Goal: Task Accomplishment & Management: Manage account settings

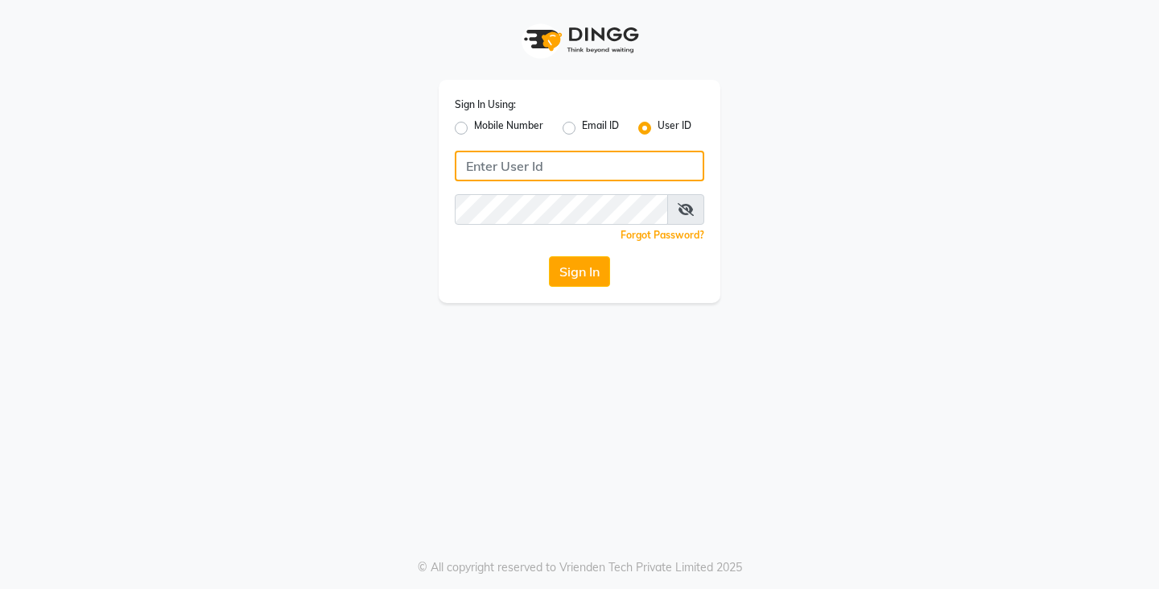
click at [513, 164] on input "Username" at bounding box center [580, 166] width 250 height 31
type input "[PERSON_NAME]@123"
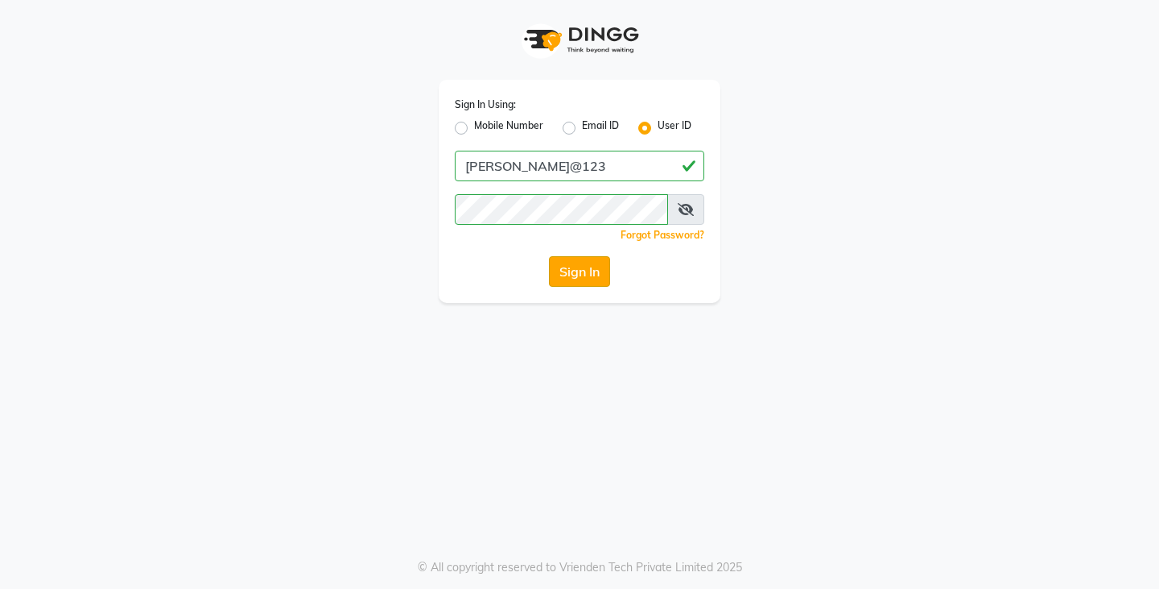
click at [601, 270] on button "Sign In" at bounding box center [579, 271] width 61 height 31
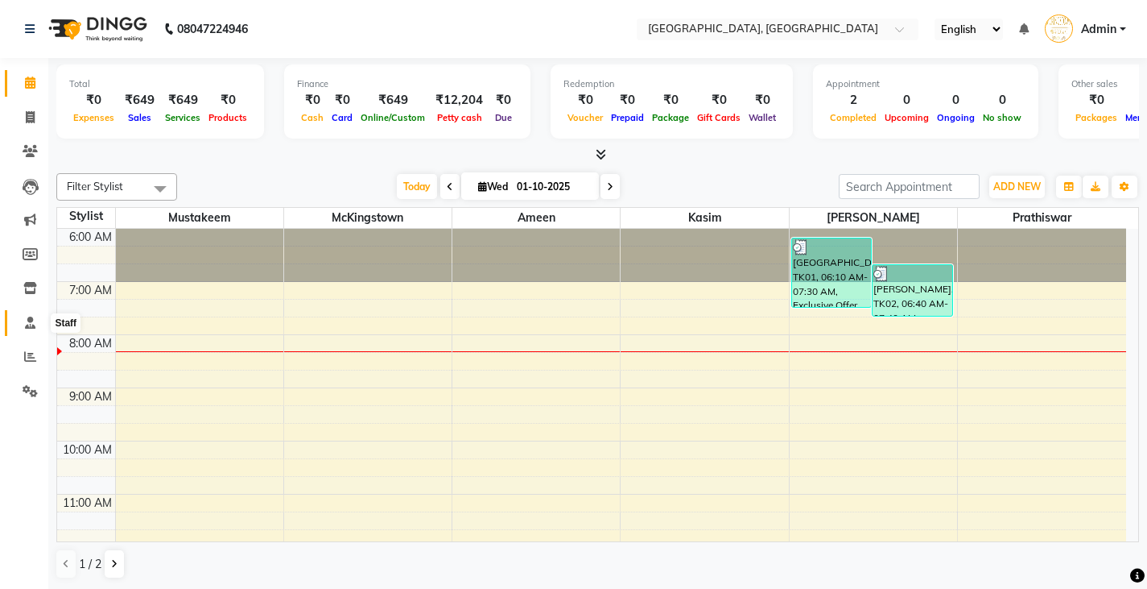
click at [25, 320] on icon at bounding box center [30, 322] width 10 height 12
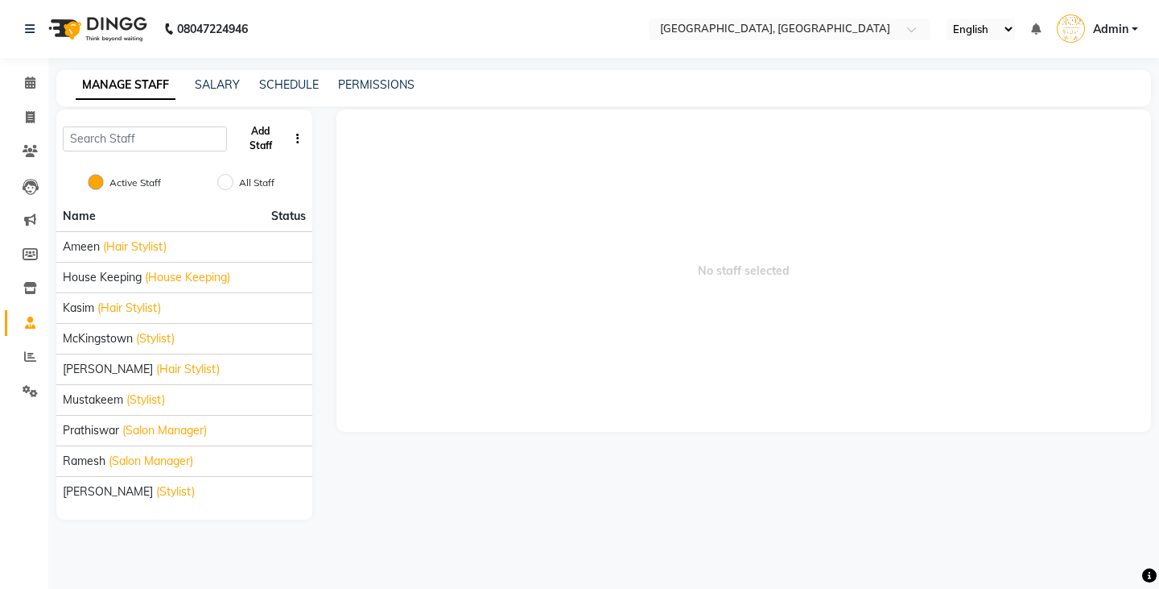
click at [272, 135] on button "Add Staff" at bounding box center [260, 139] width 55 height 42
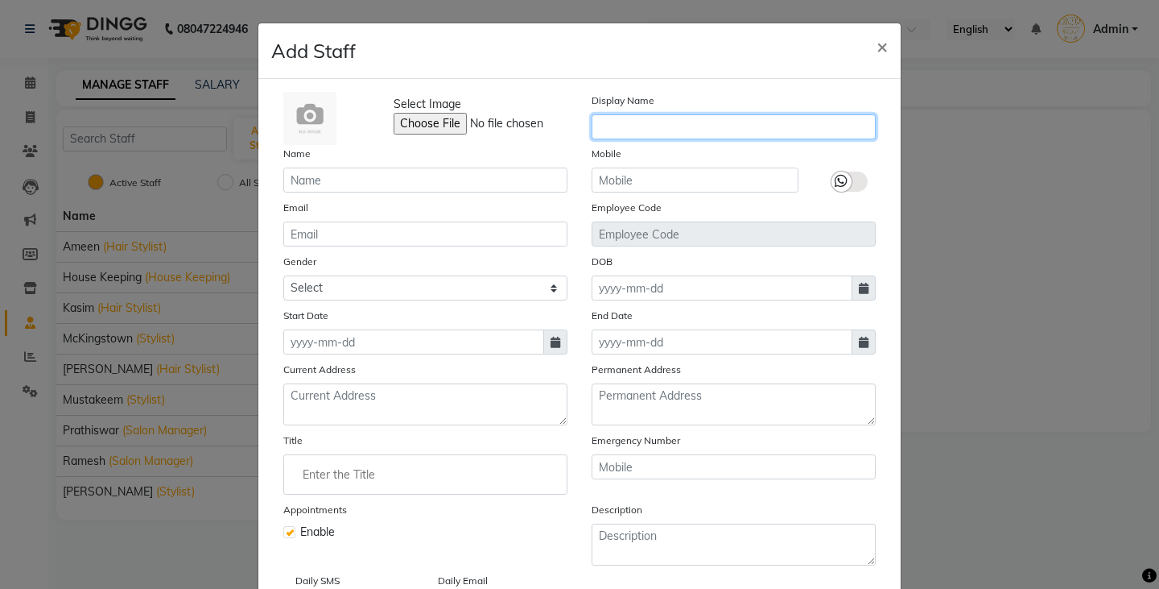
click at [608, 130] on input "text" at bounding box center [734, 126] width 284 height 25
click at [861, 96] on div "Display Name" at bounding box center [734, 118] width 308 height 53
click at [777, 122] on input "text" at bounding box center [734, 126] width 284 height 25
paste input "Not Connected"
type input "Not Connected"
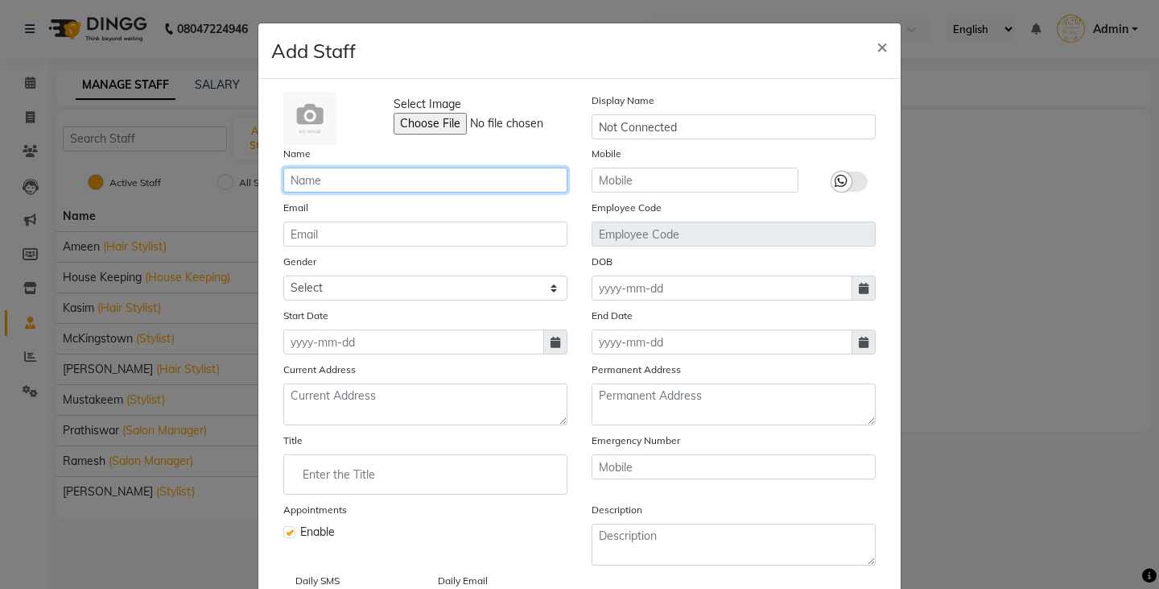
click at [353, 182] on input "text" at bounding box center [425, 179] width 284 height 25
paste input "Not Connected"
type input "Not Connected"
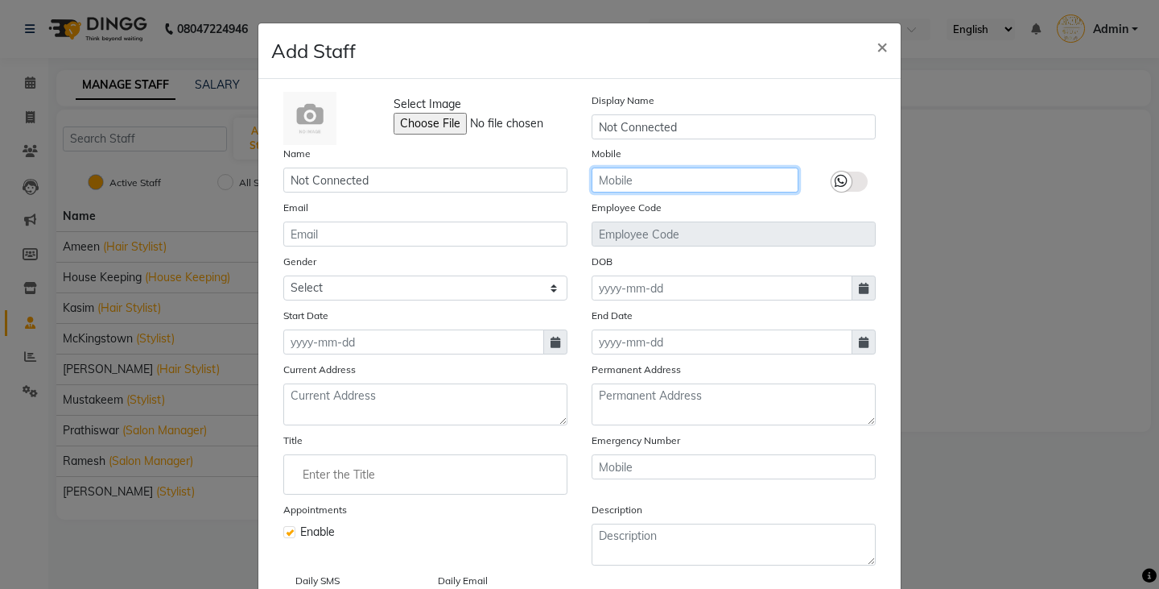
click at [684, 184] on input "text" at bounding box center [695, 179] width 207 height 25
paste input "83090 95315"
click at [634, 184] on input "83090 95315" at bounding box center [695, 179] width 207 height 25
type input "8309095315"
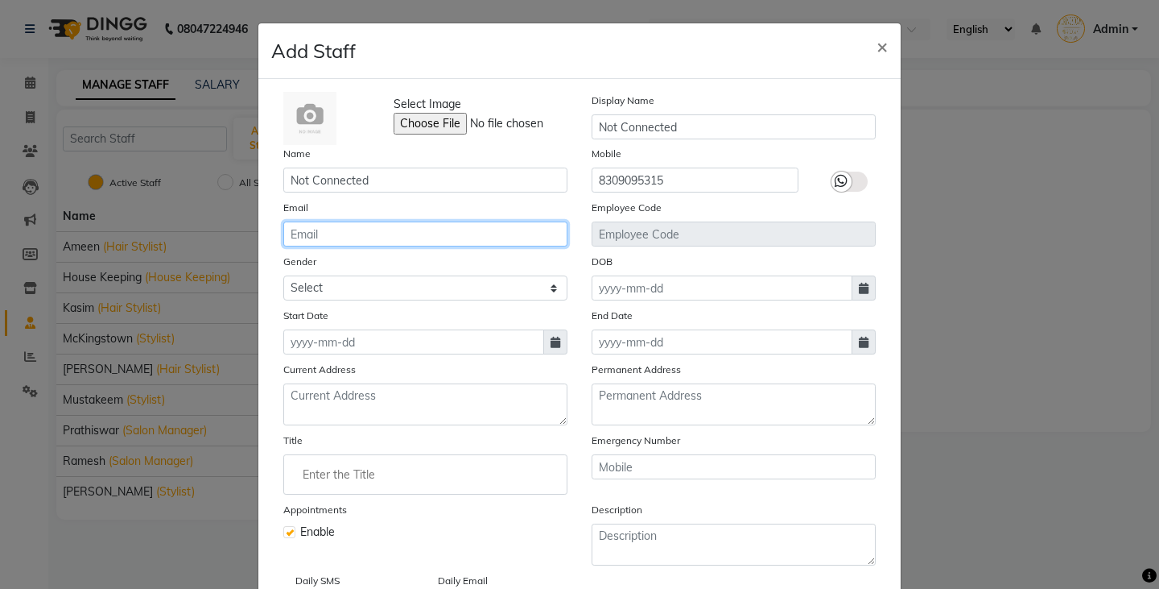
click at [335, 236] on input "email" at bounding box center [425, 233] width 284 height 25
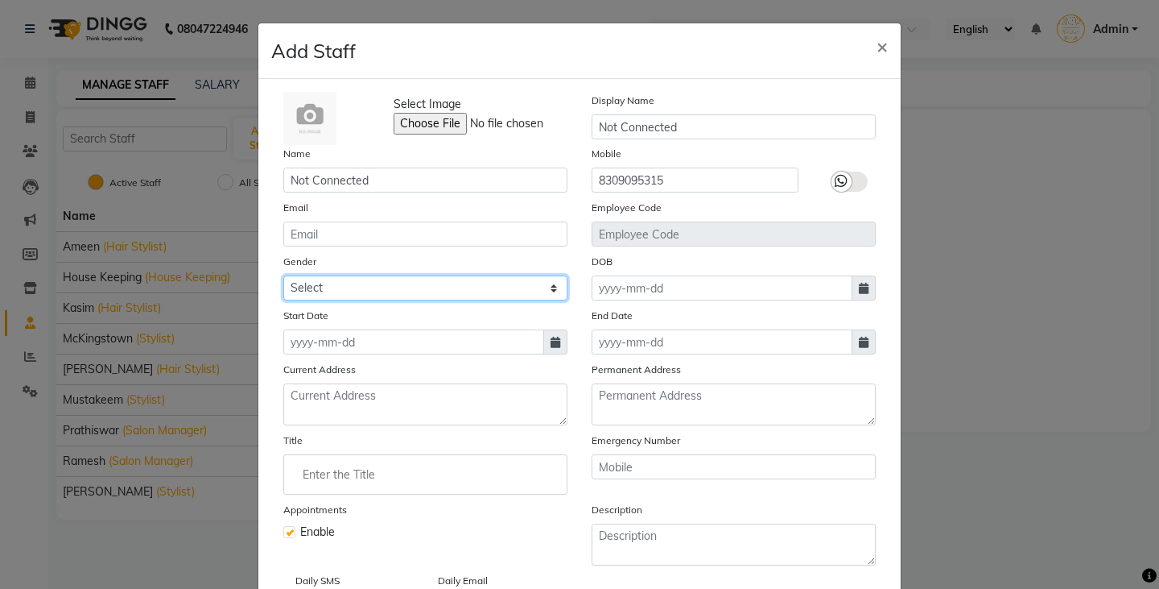
click at [328, 285] on select "Select [DEMOGRAPHIC_DATA] [DEMOGRAPHIC_DATA] Other Prefer Not To Say" at bounding box center [425, 287] width 284 height 25
select select "[DEMOGRAPHIC_DATA]"
click at [283, 275] on select "Select [DEMOGRAPHIC_DATA] [DEMOGRAPHIC_DATA] Other Prefer Not To Say" at bounding box center [425, 287] width 284 height 25
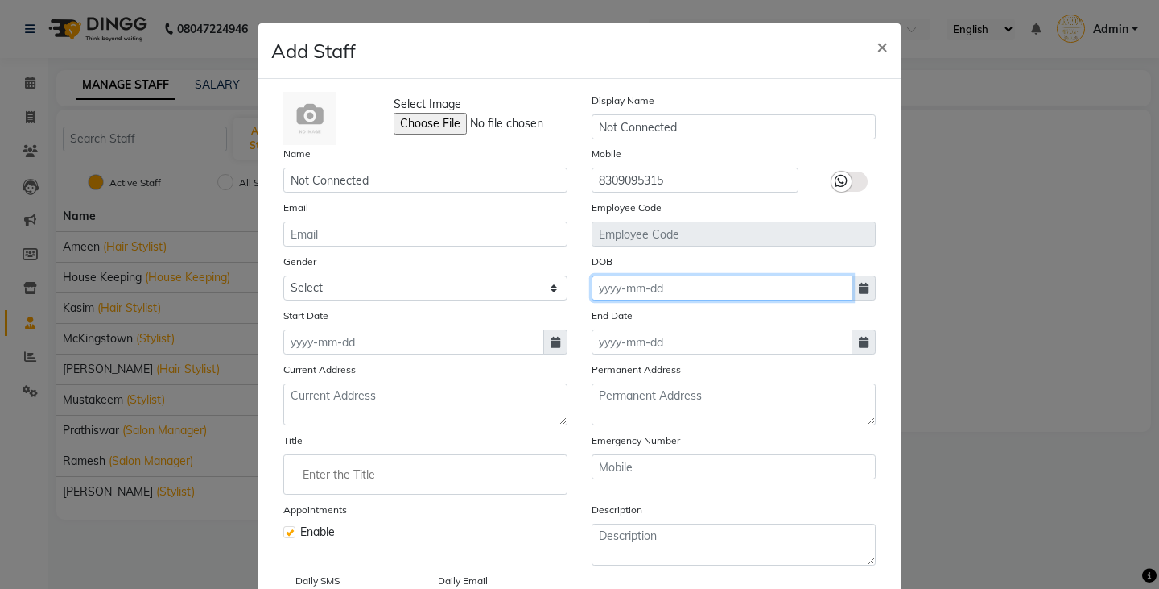
click at [602, 291] on input at bounding box center [722, 287] width 261 height 25
select select "10"
select select "2025"
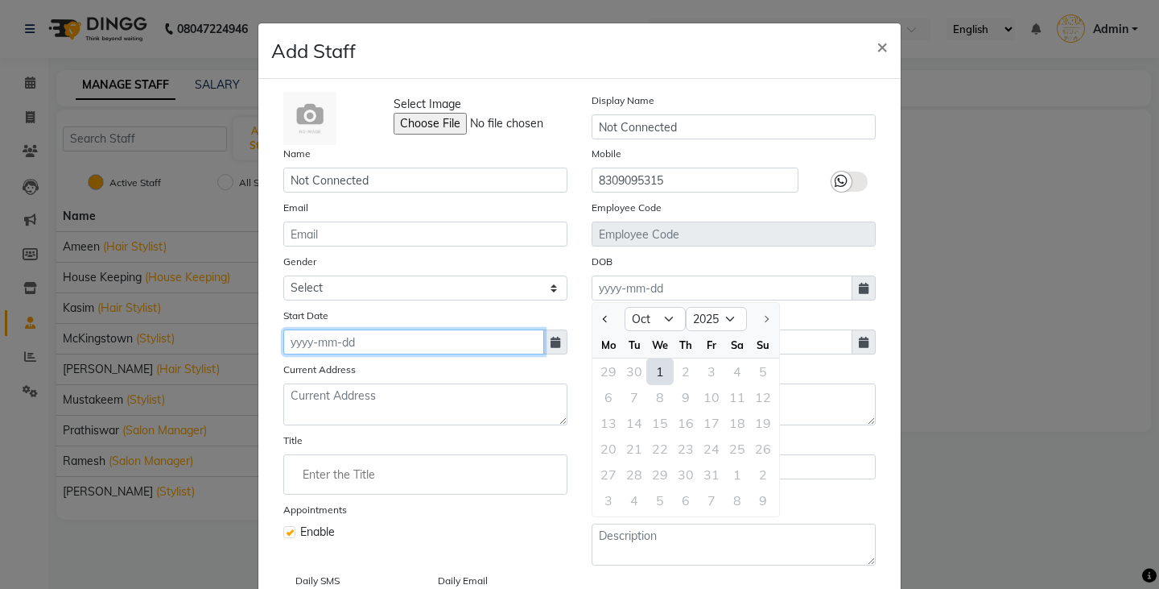
click at [519, 337] on input at bounding box center [413, 341] width 261 height 25
select select "10"
select select "2025"
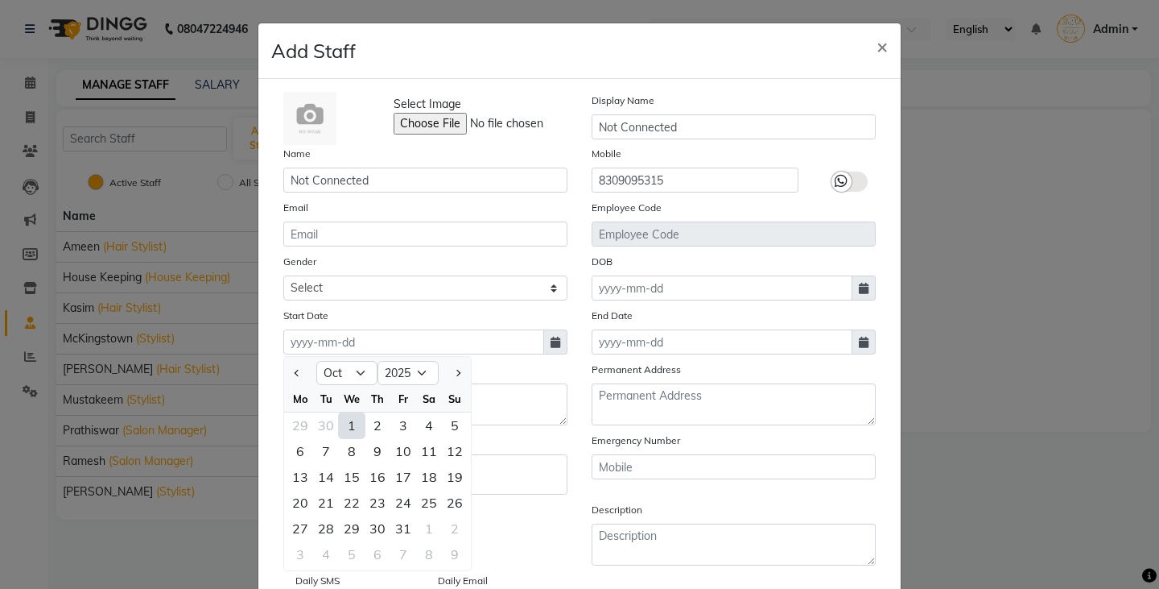
click at [353, 420] on div "1" at bounding box center [352, 425] width 26 height 26
type input "01-10-2025"
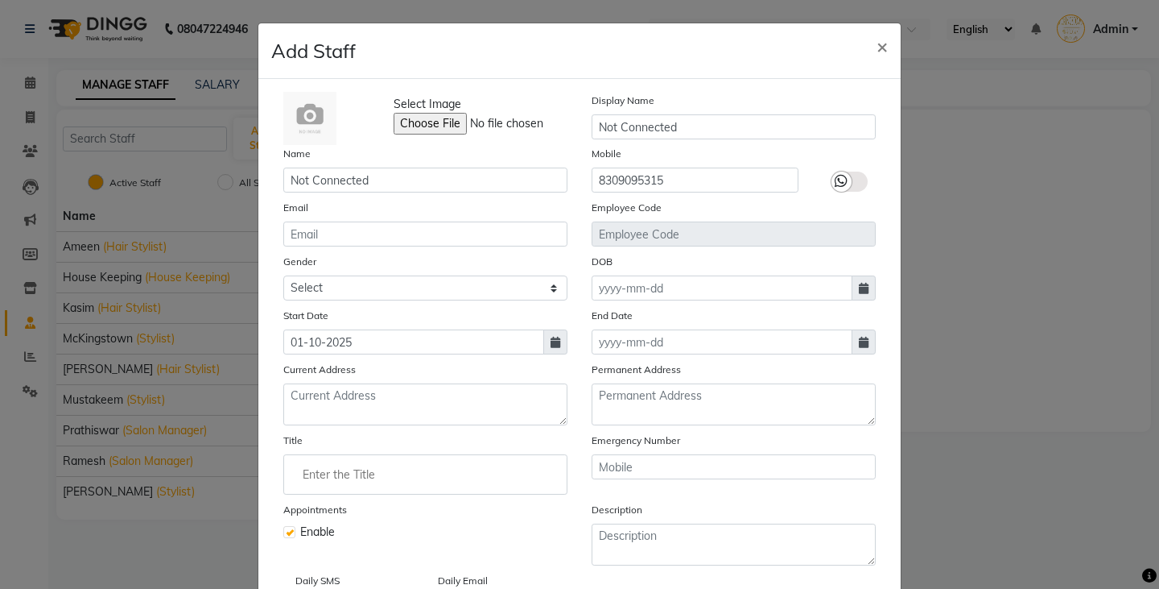
click at [551, 337] on icon at bounding box center [556, 342] width 10 height 11
select select "10"
select select "2025"
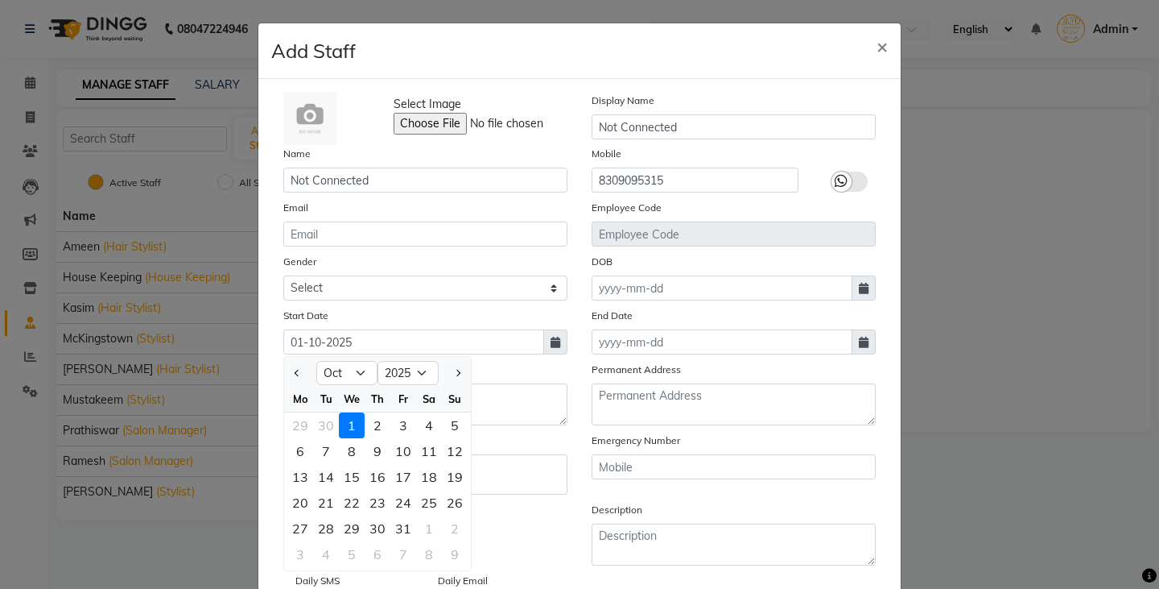
click at [506, 370] on div "Current Address" at bounding box center [425, 393] width 308 height 64
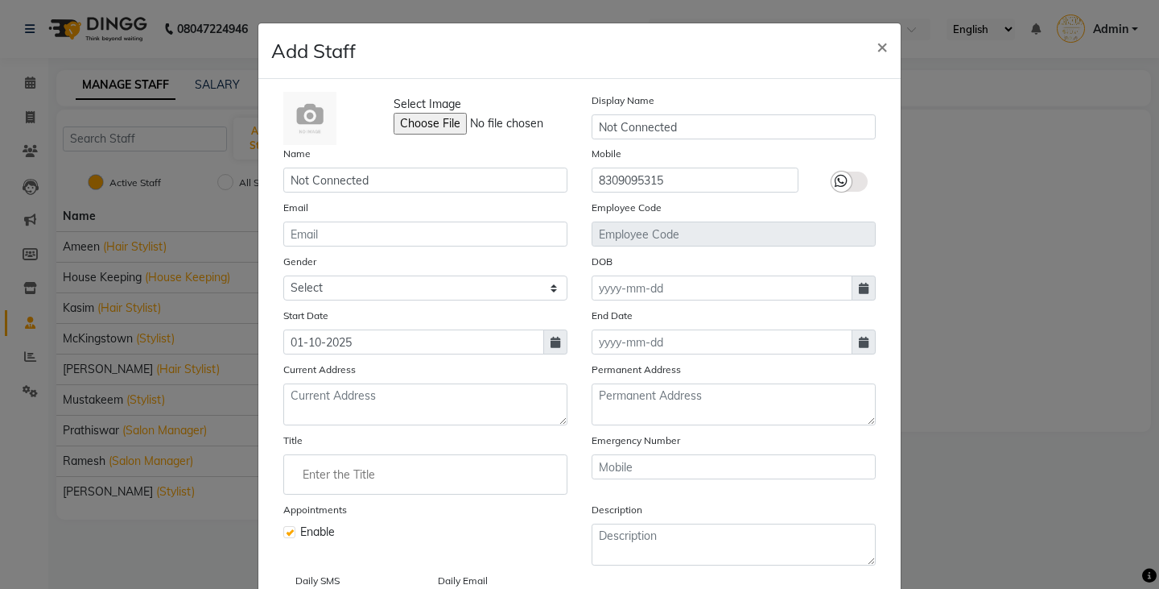
click at [373, 469] on input "Enter the Title" at bounding box center [426, 474] width 270 height 32
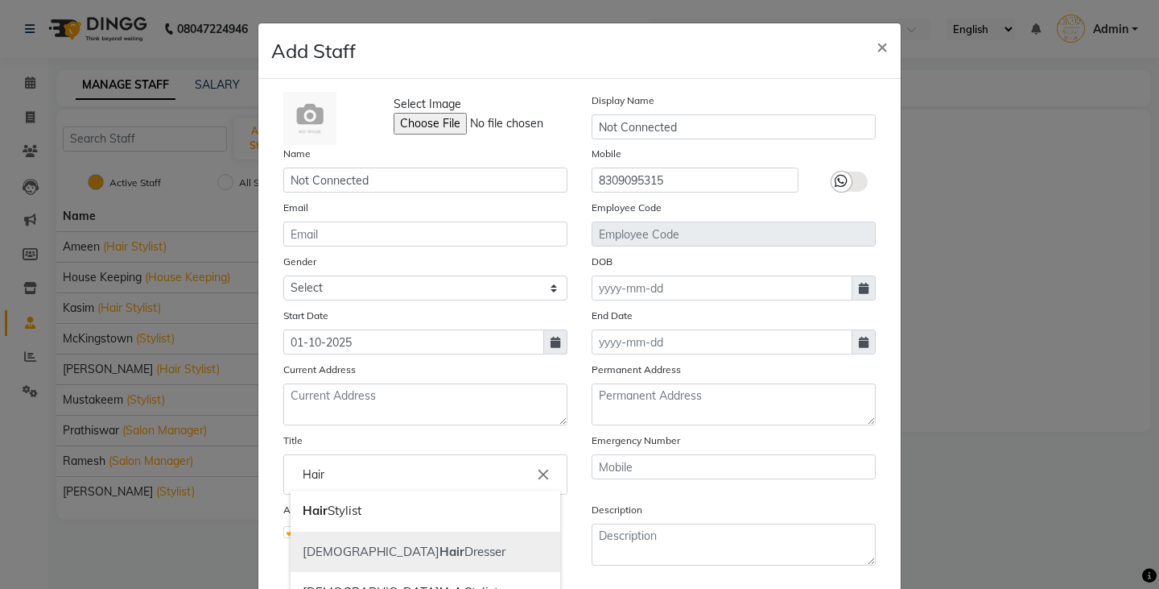
scroll to position [161, 0]
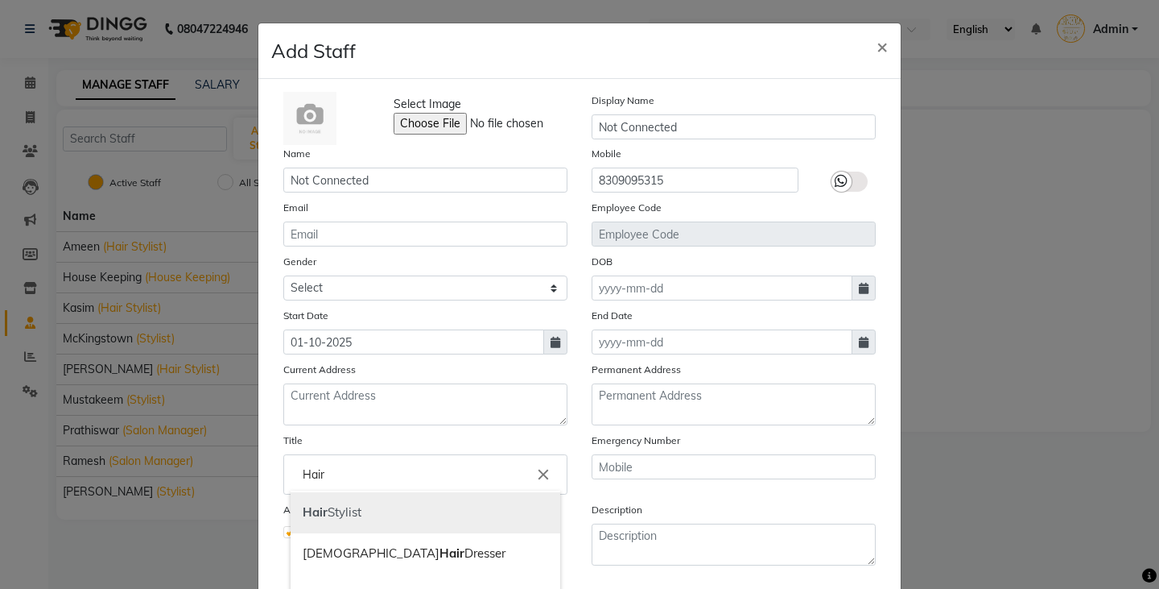
click at [382, 510] on link "Hair Stylist" at bounding box center [426, 512] width 270 height 41
type input "Hair Stylist"
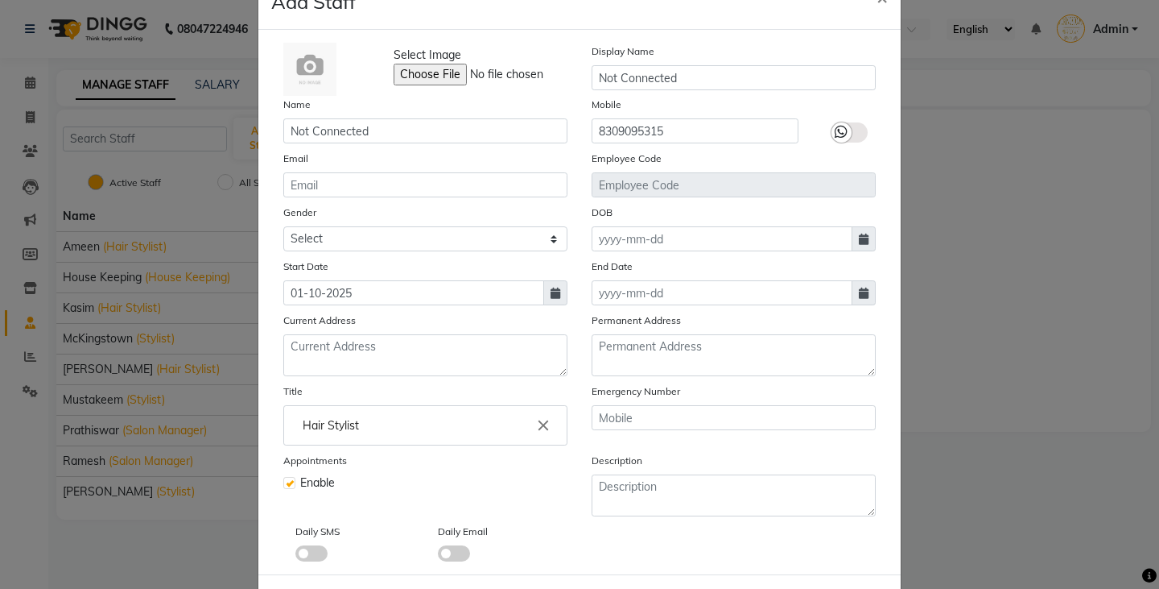
scroll to position [0, 0]
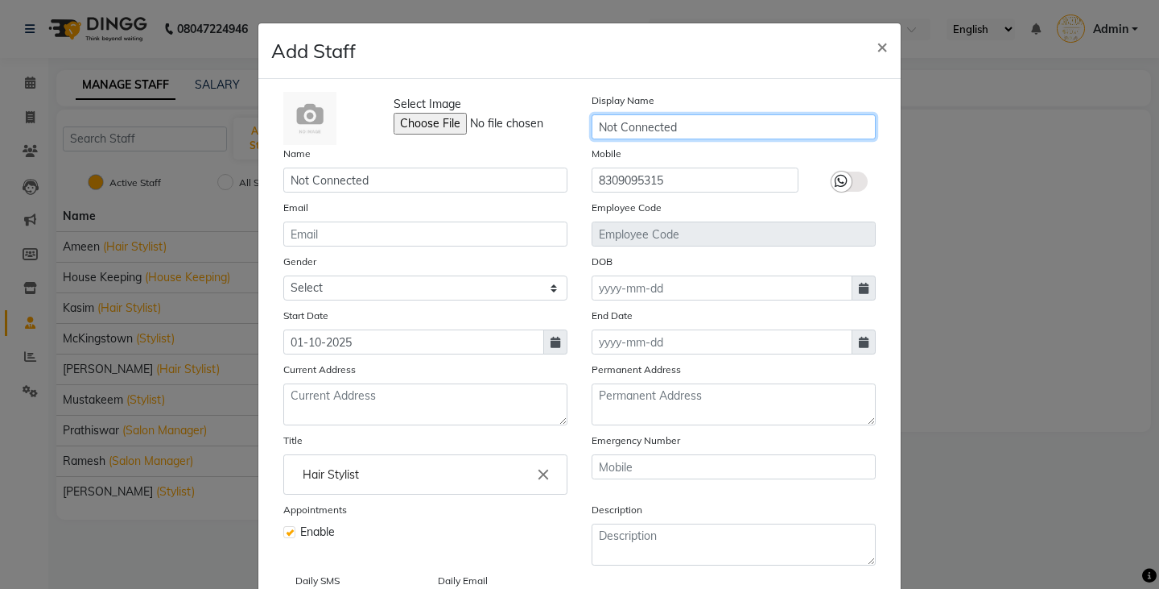
click at [592, 134] on input "Not Connected" at bounding box center [734, 126] width 284 height 25
paste input "Istekar"
type input "Istekar"
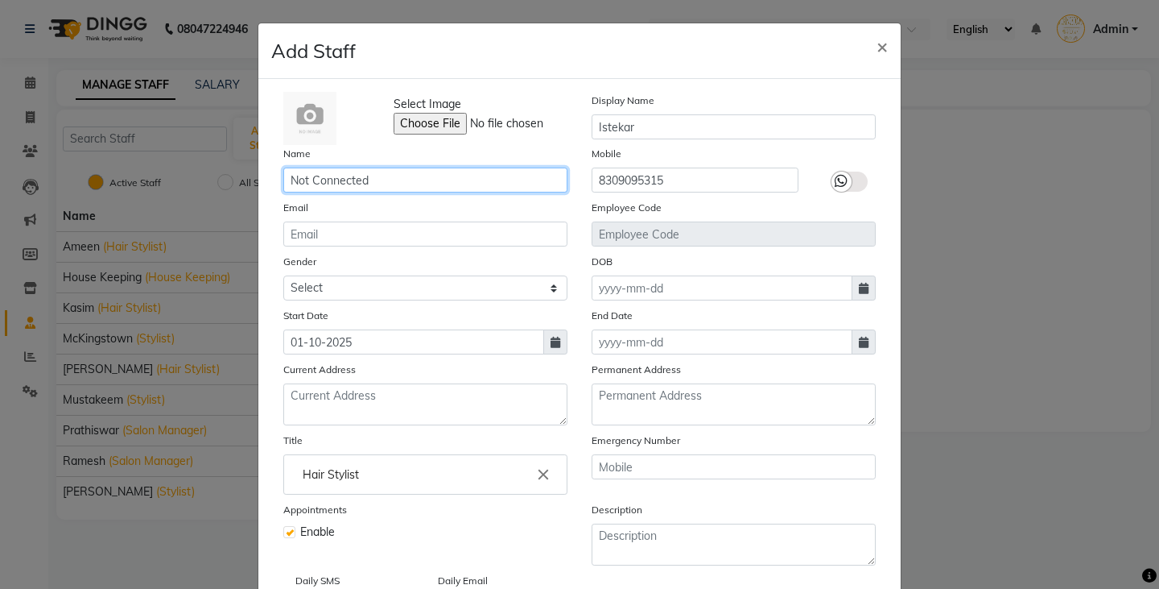
click at [391, 181] on input "Not Connected" at bounding box center [425, 179] width 284 height 25
paste input "Istekar"
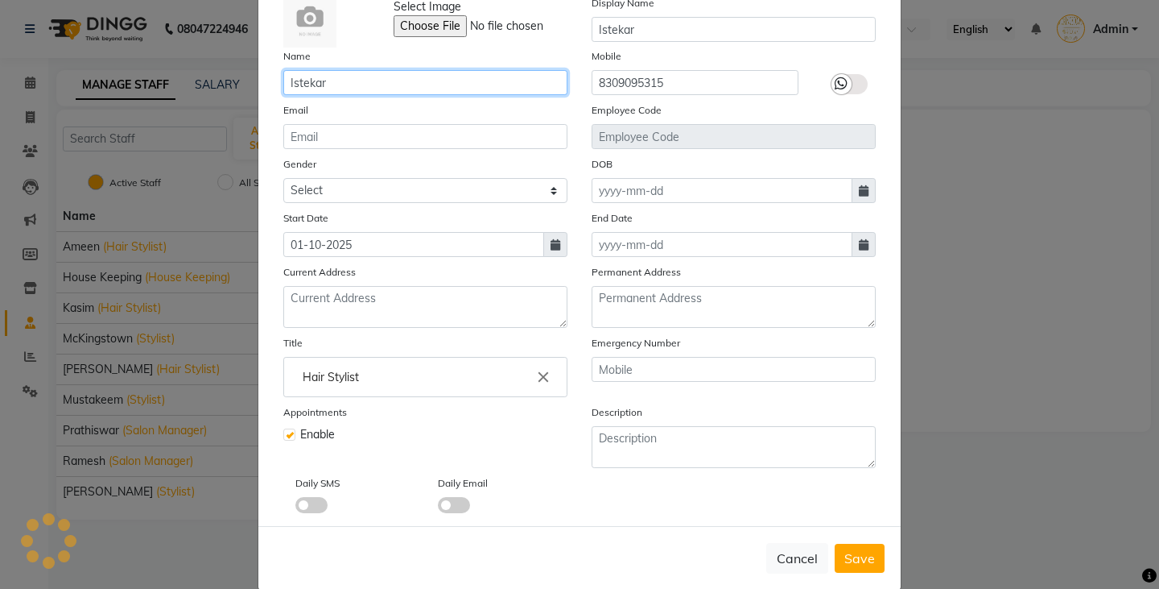
scroll to position [122, 0]
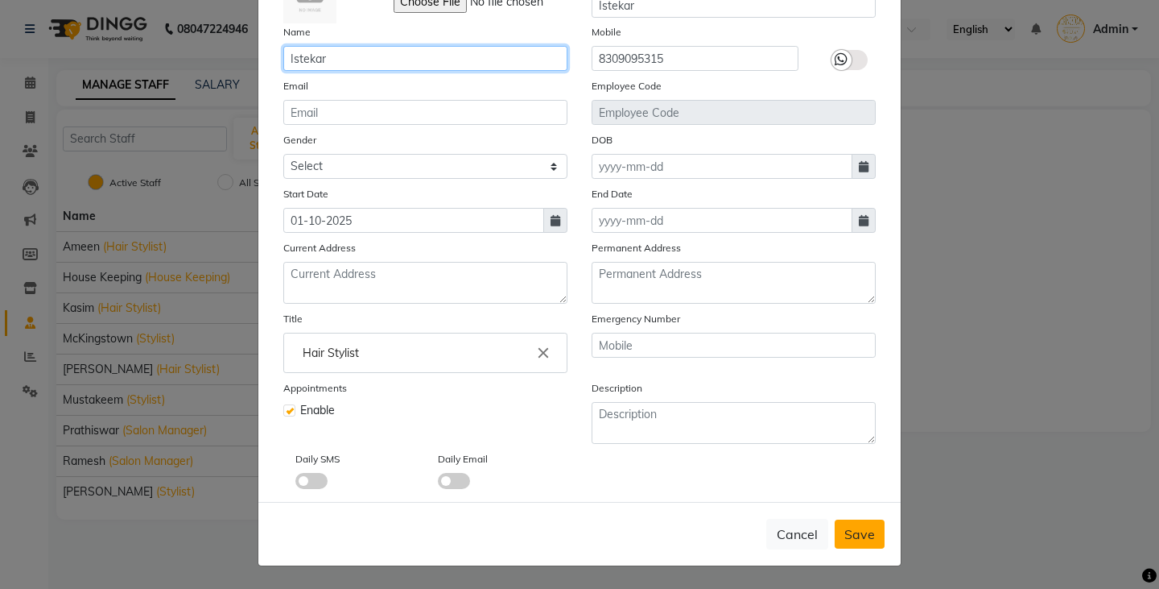
type input "Istekar"
click at [853, 531] on span "Save" at bounding box center [860, 534] width 31 height 16
select select
checkbox input "false"
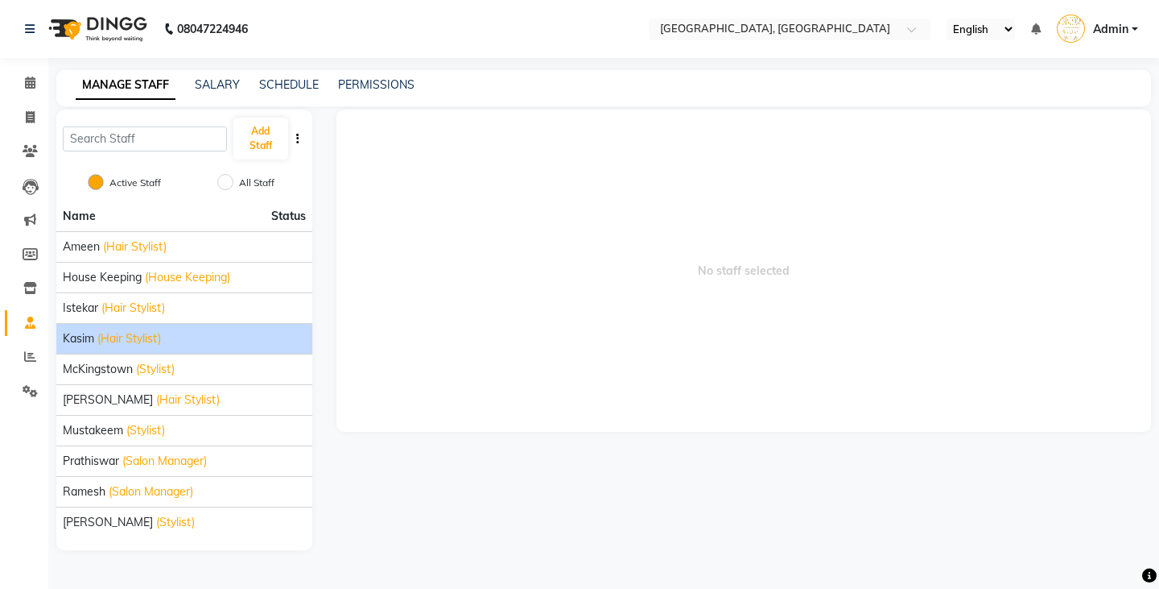
click at [106, 350] on li "Kasim (Hair Stylist)" at bounding box center [184, 338] width 256 height 31
click at [109, 338] on span "(Hair Stylist)" at bounding box center [129, 338] width 64 height 17
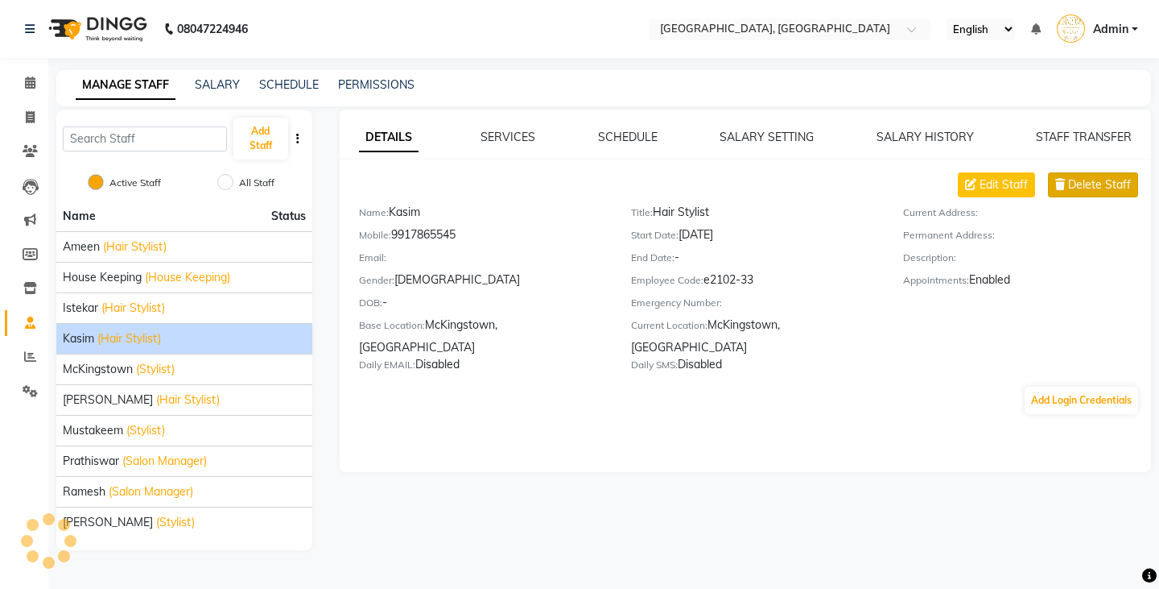
click at [1070, 192] on span "Delete Staff" at bounding box center [1099, 184] width 63 height 17
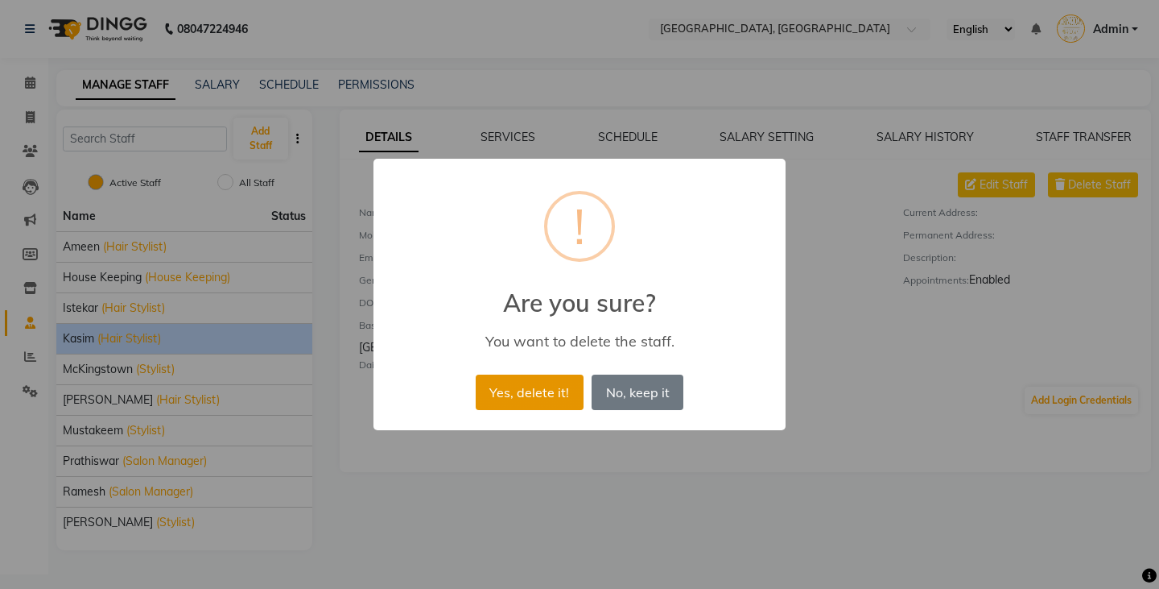
click at [543, 388] on button "Yes, delete it!" at bounding box center [530, 391] width 108 height 35
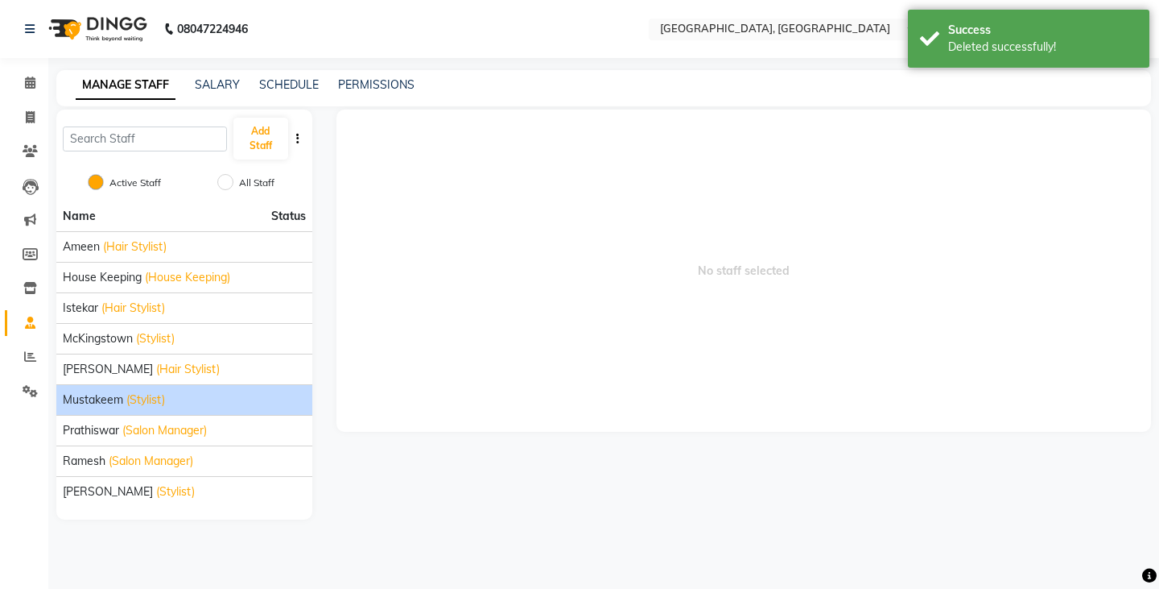
click at [108, 396] on span "Mustakeem" at bounding box center [93, 399] width 60 height 17
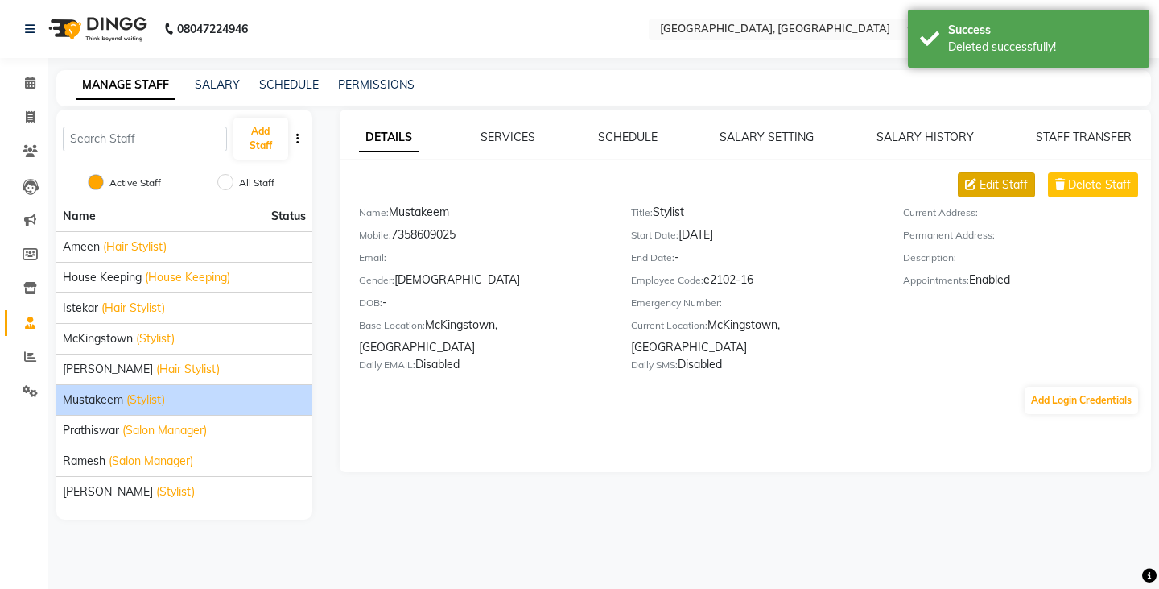
click at [1016, 185] on span "Edit Staff" at bounding box center [1004, 184] width 48 height 17
select select "[DEMOGRAPHIC_DATA]"
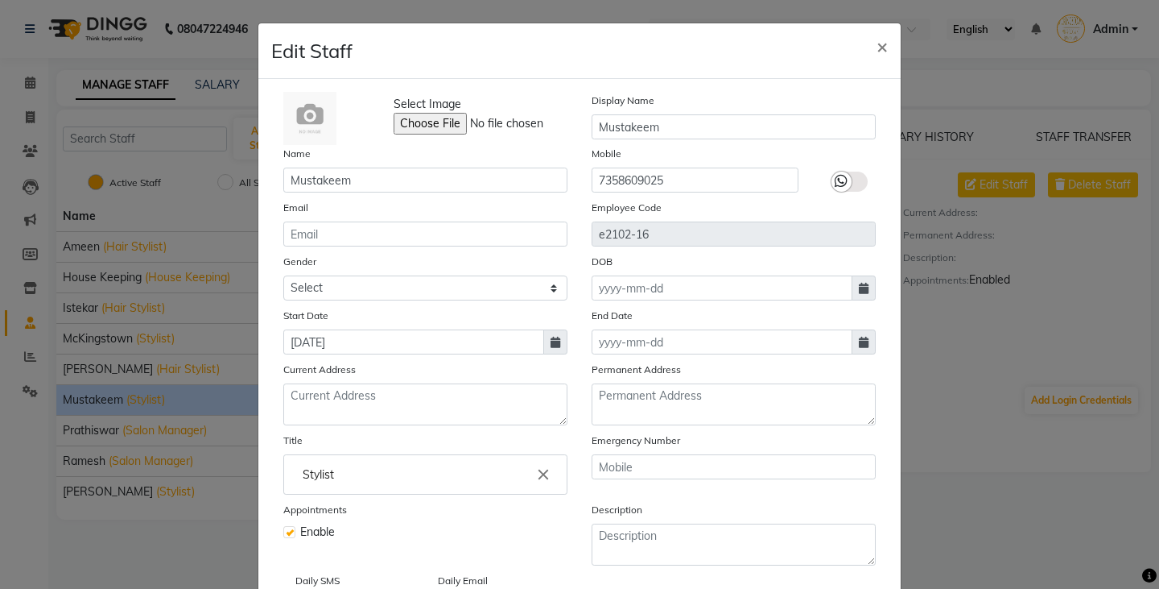
click at [859, 342] on icon at bounding box center [864, 342] width 10 height 11
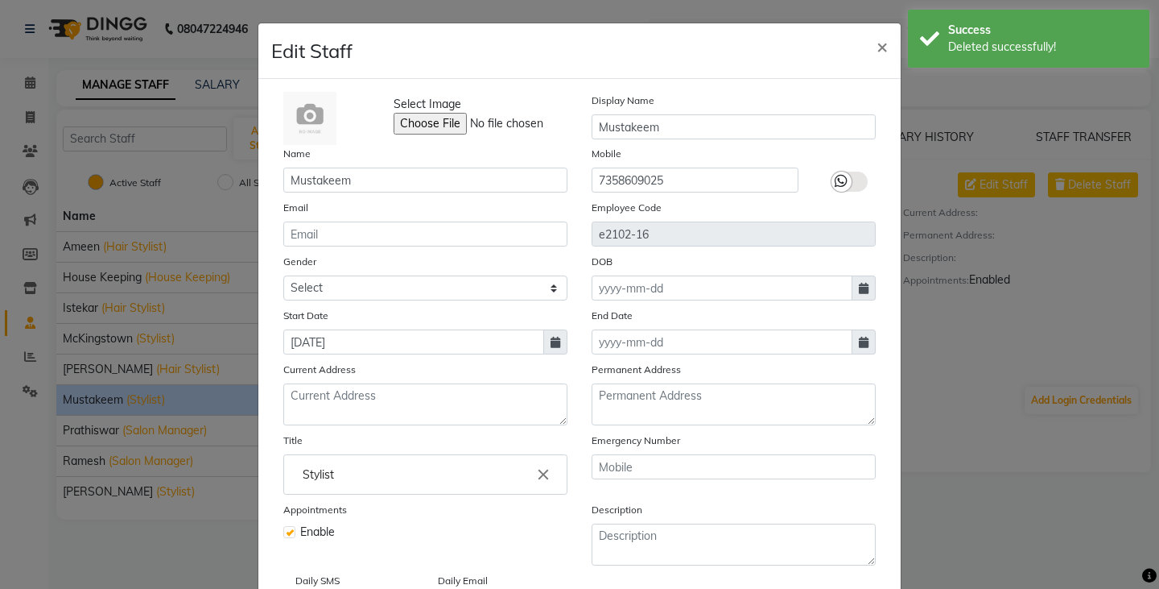
select select "10"
select select "2025"
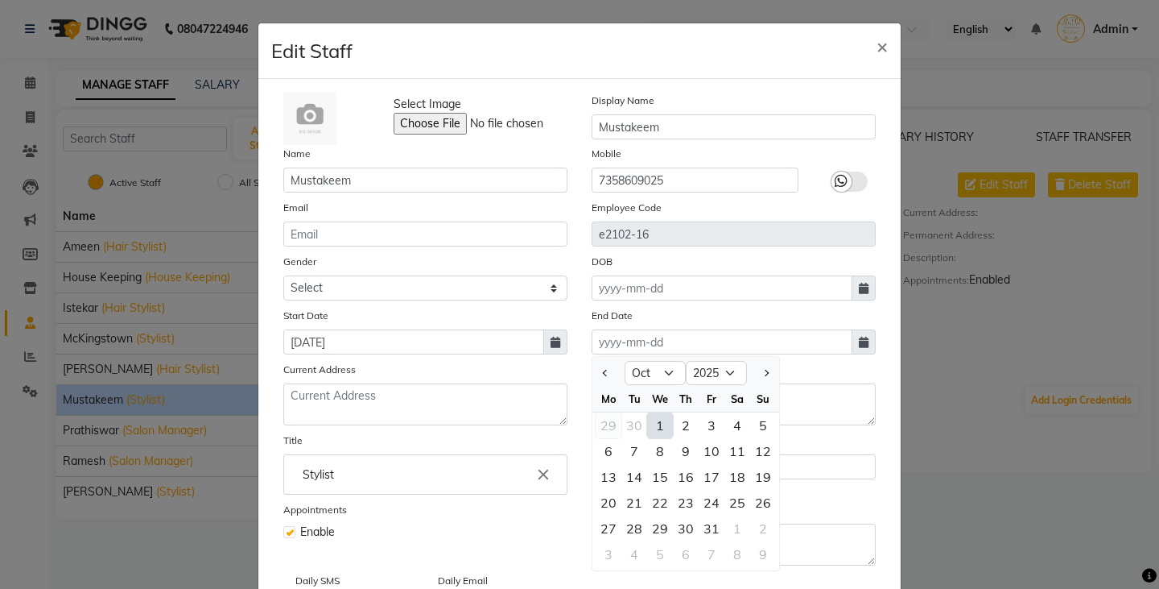
click at [608, 428] on div "29" at bounding box center [609, 425] width 26 height 26
type input "29-09-2025"
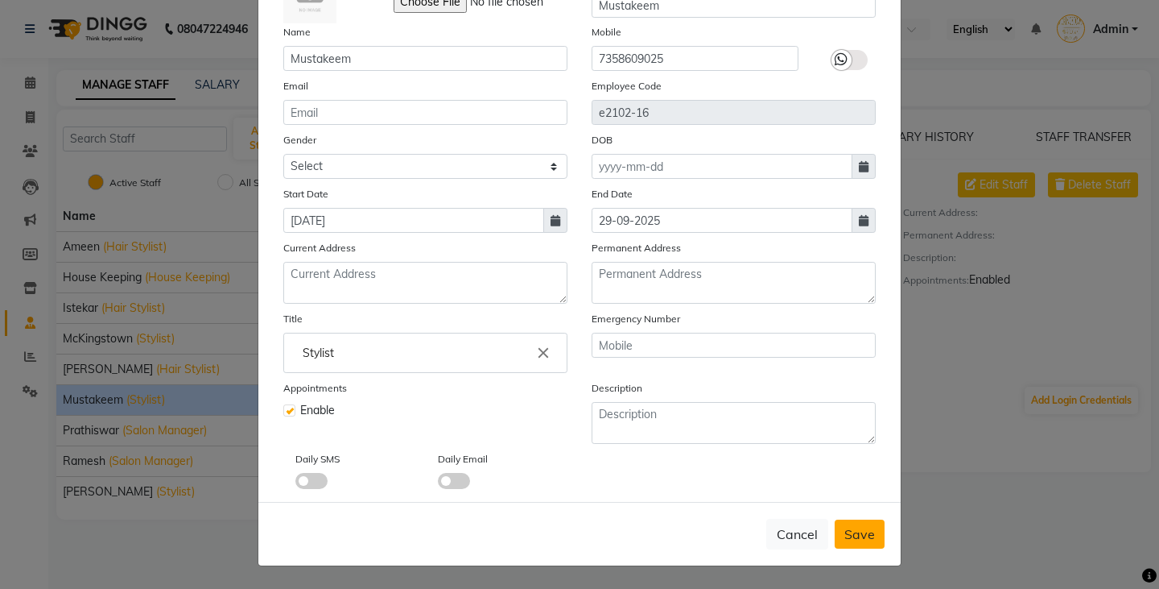
click at [846, 531] on span "Save" at bounding box center [860, 534] width 31 height 16
select select
checkbox input "false"
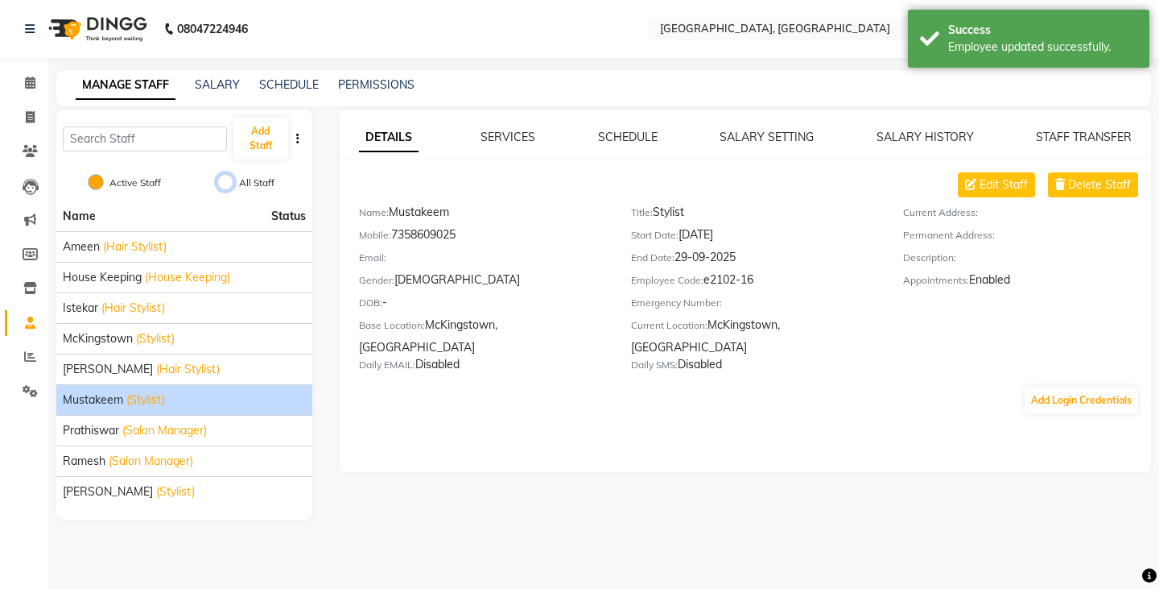
click at [221, 179] on input "All Staff" at bounding box center [225, 182] width 16 height 16
radio input "true"
radio input "false"
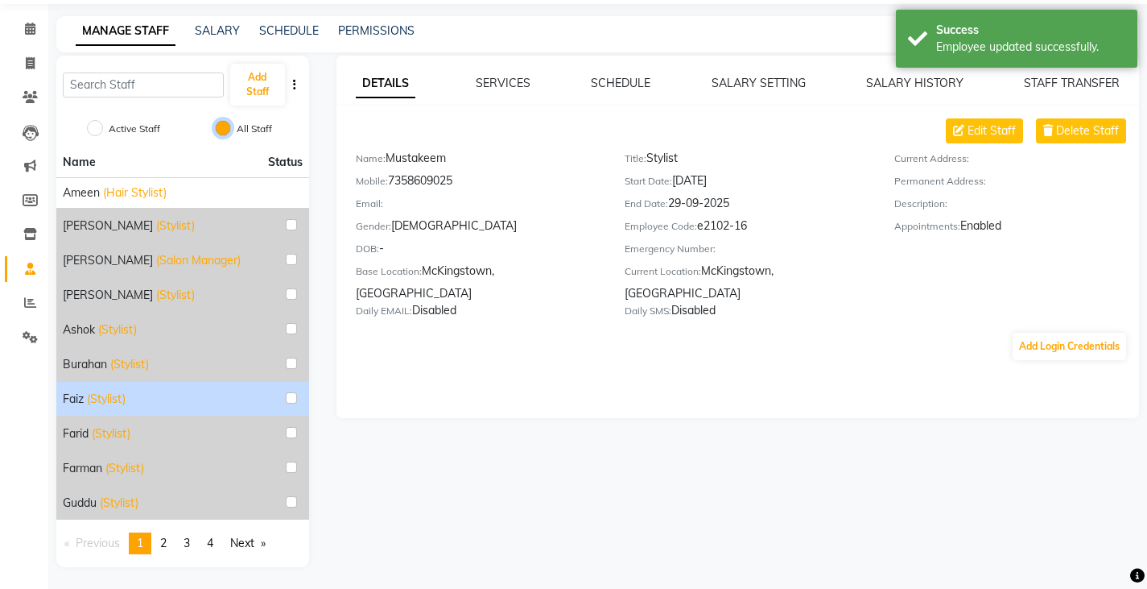
scroll to position [56, 0]
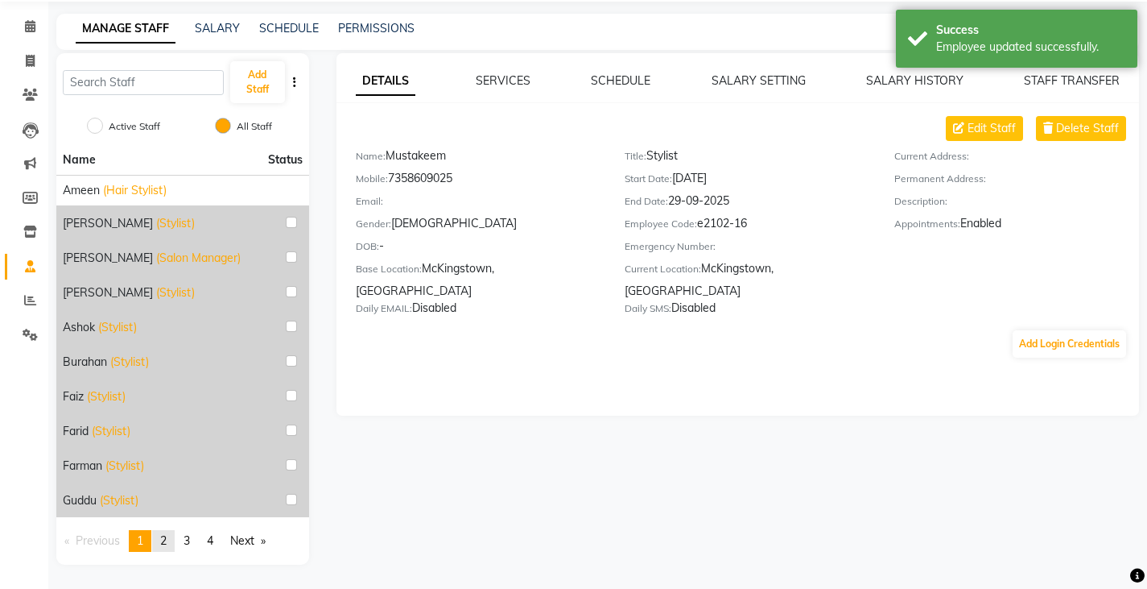
click at [167, 539] on span "2" at bounding box center [163, 540] width 6 height 14
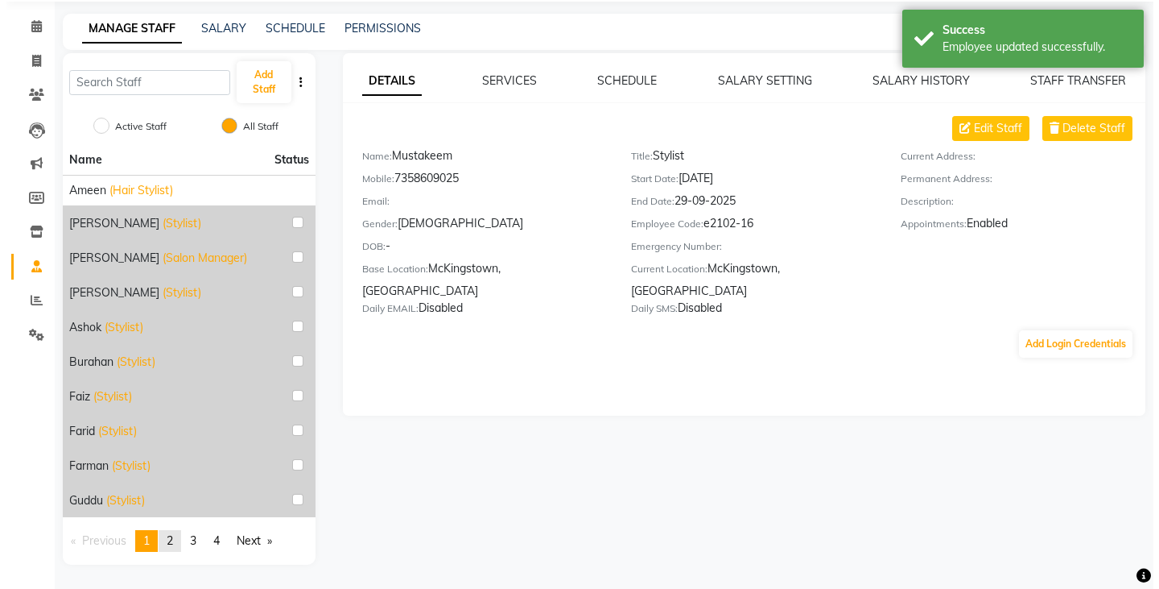
scroll to position [52, 0]
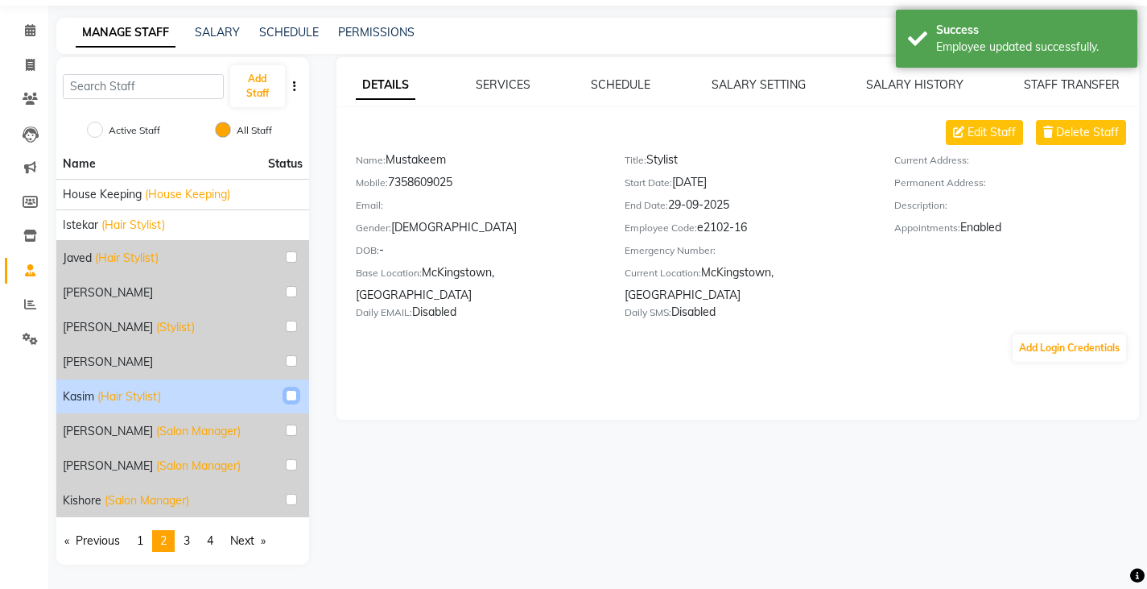
click at [290, 392] on input "checkbox" at bounding box center [291, 395] width 11 height 11
checkbox input "true"
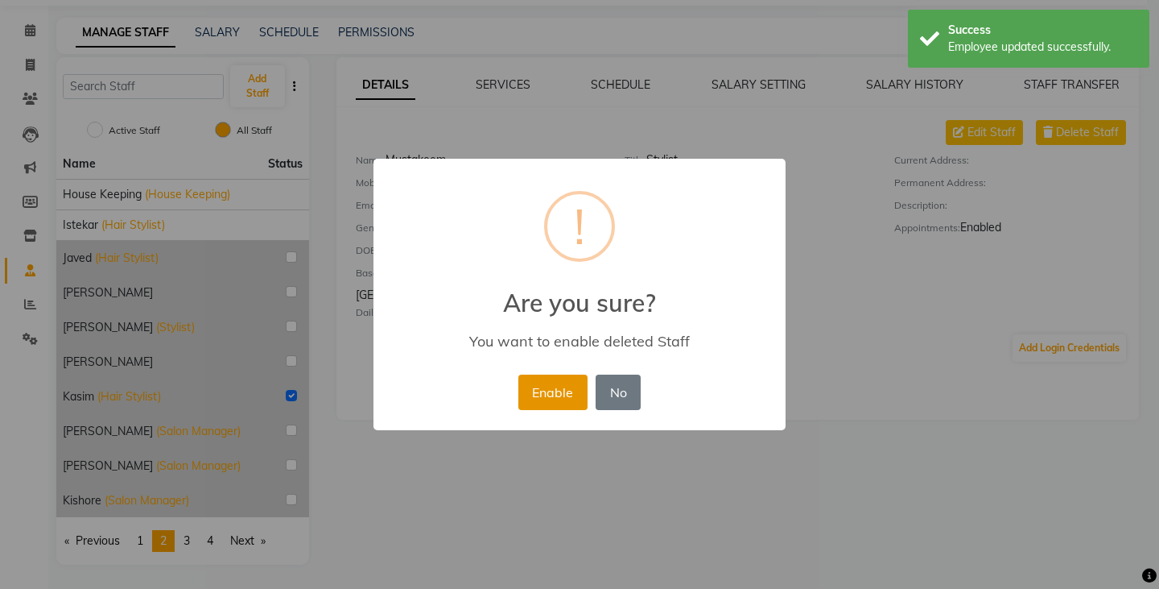
click at [539, 386] on button "Enable" at bounding box center [552, 391] width 69 height 35
radio input "true"
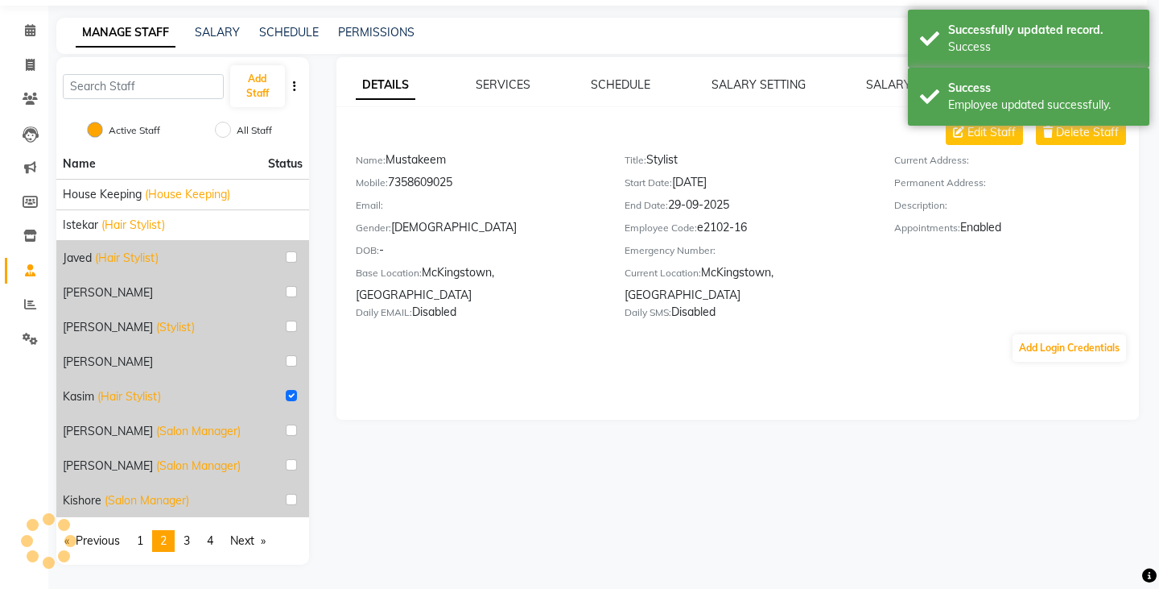
scroll to position [0, 0]
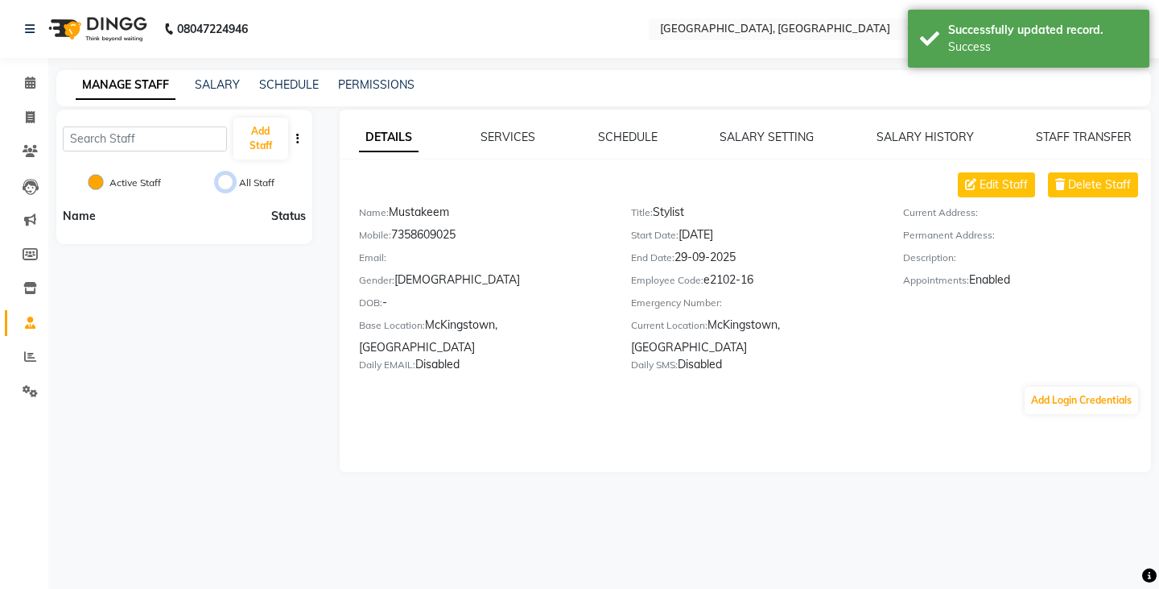
click at [225, 184] on input "All Staff" at bounding box center [225, 182] width 16 height 16
radio input "true"
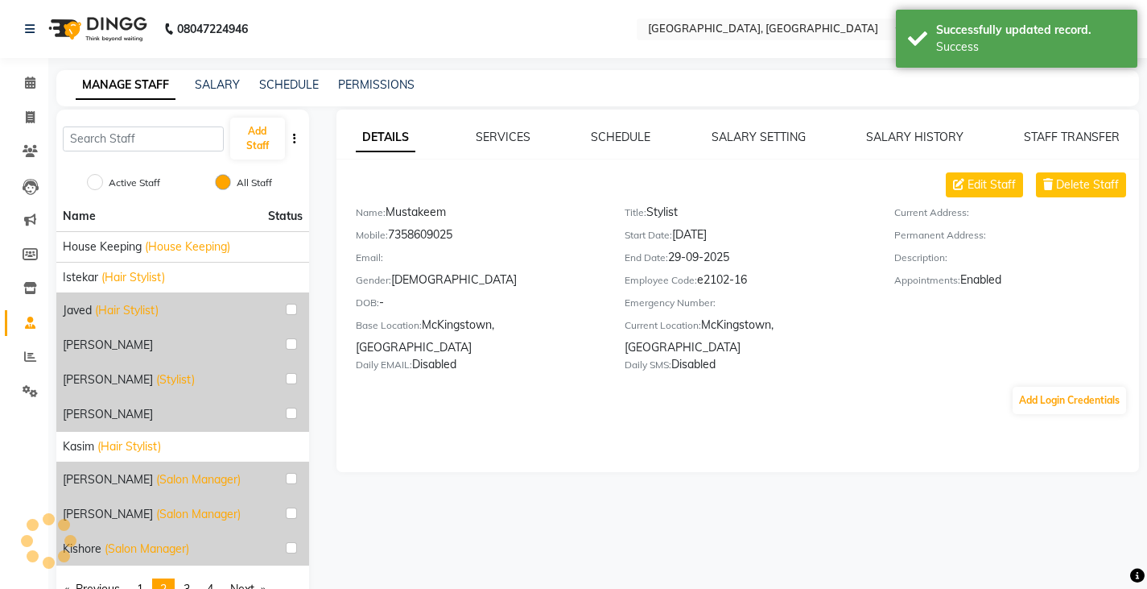
click at [113, 179] on label "Active Staff" at bounding box center [135, 183] width 52 height 14
click at [103, 179] on input "Active Staff" at bounding box center [95, 182] width 16 height 16
radio input "true"
radio input "false"
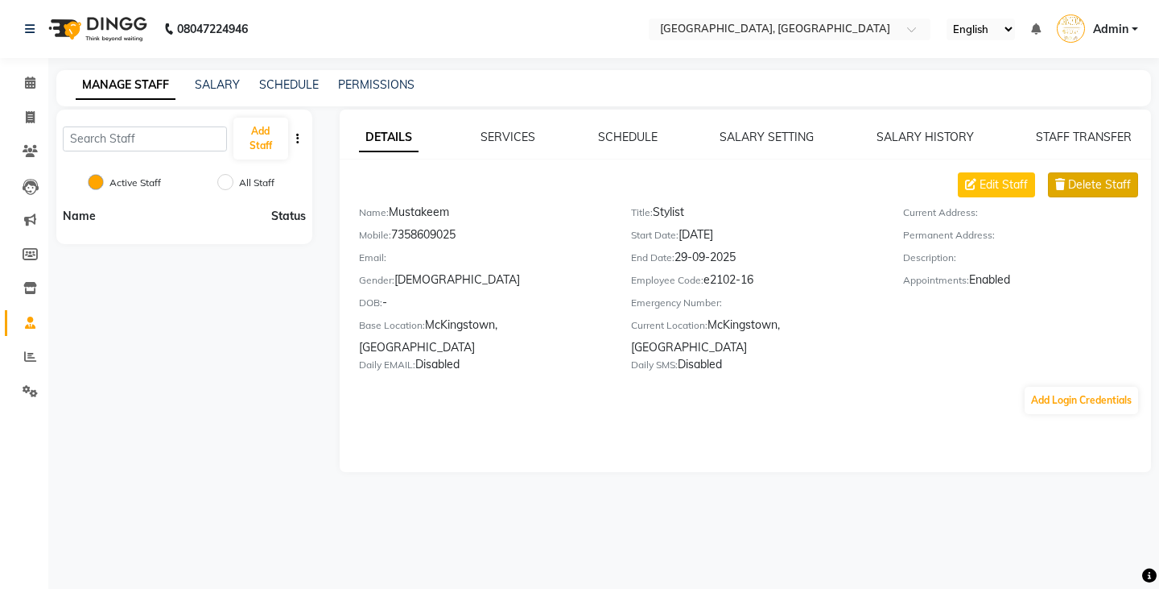
click at [1084, 186] on span "Delete Staff" at bounding box center [1099, 184] width 63 height 17
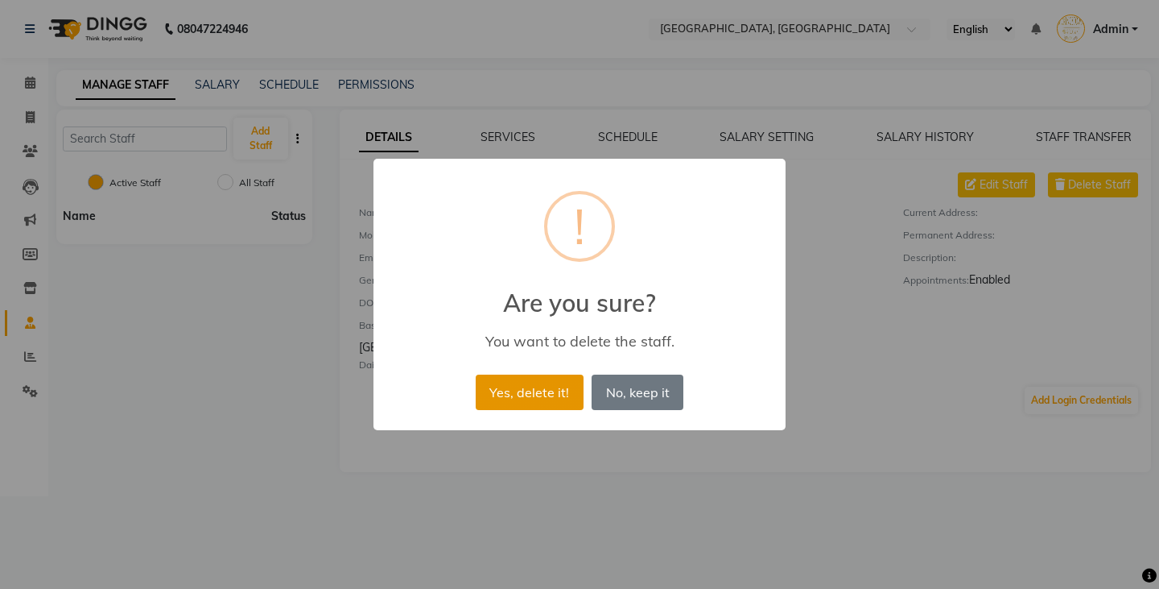
click at [568, 391] on button "Yes, delete it!" at bounding box center [530, 391] width 108 height 35
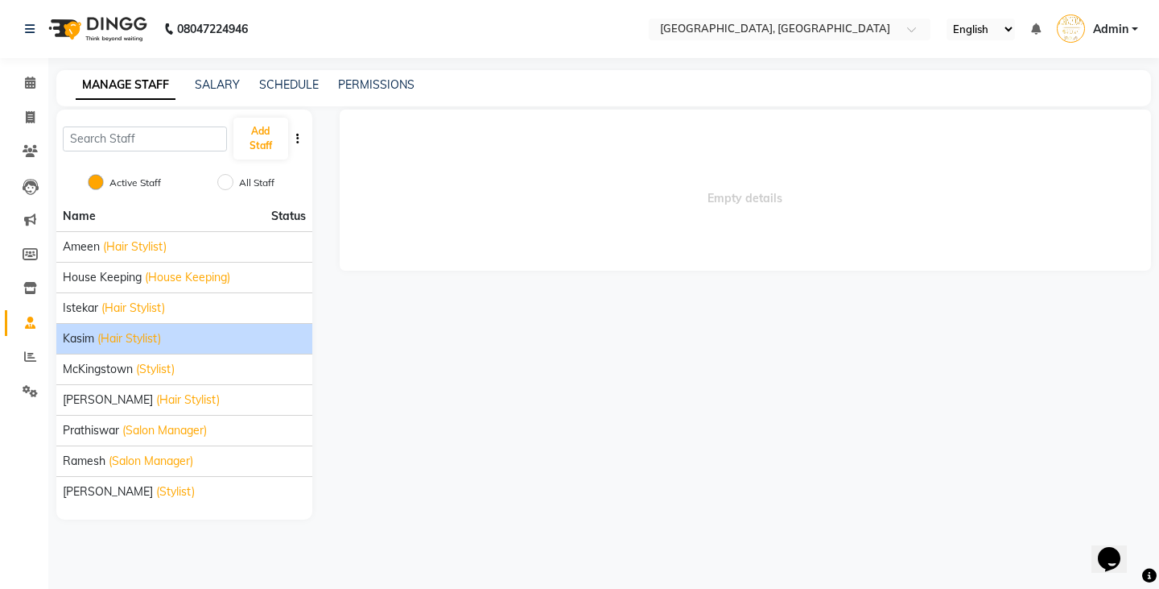
click at [108, 338] on span "(Hair Stylist)" at bounding box center [129, 338] width 64 height 17
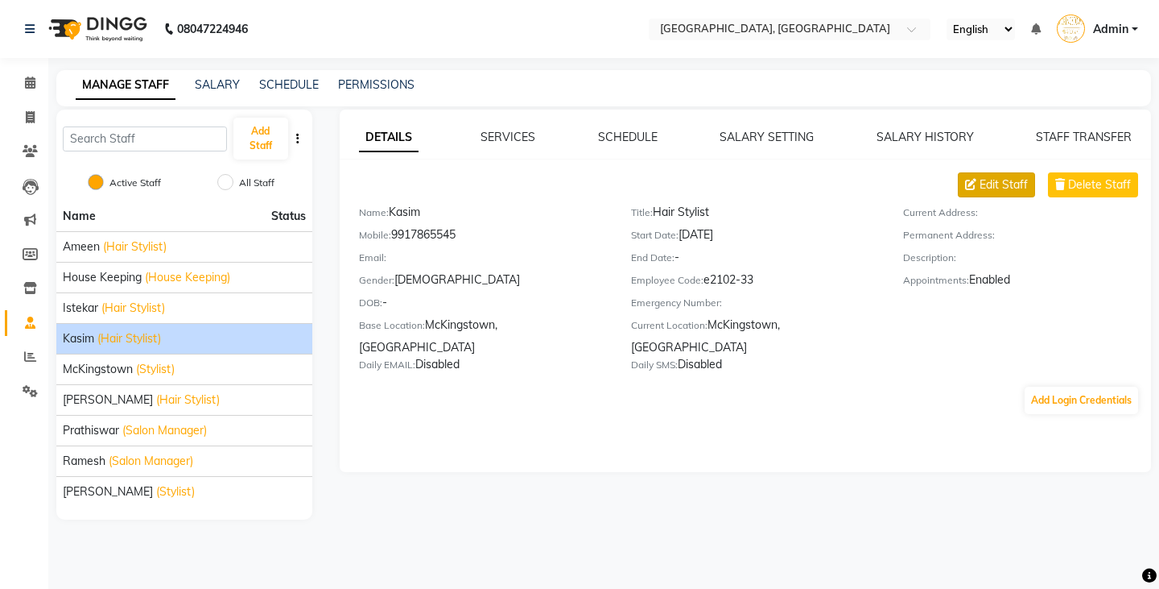
click at [973, 190] on button "Edit Staff" at bounding box center [996, 184] width 77 height 25
select select "[DEMOGRAPHIC_DATA]"
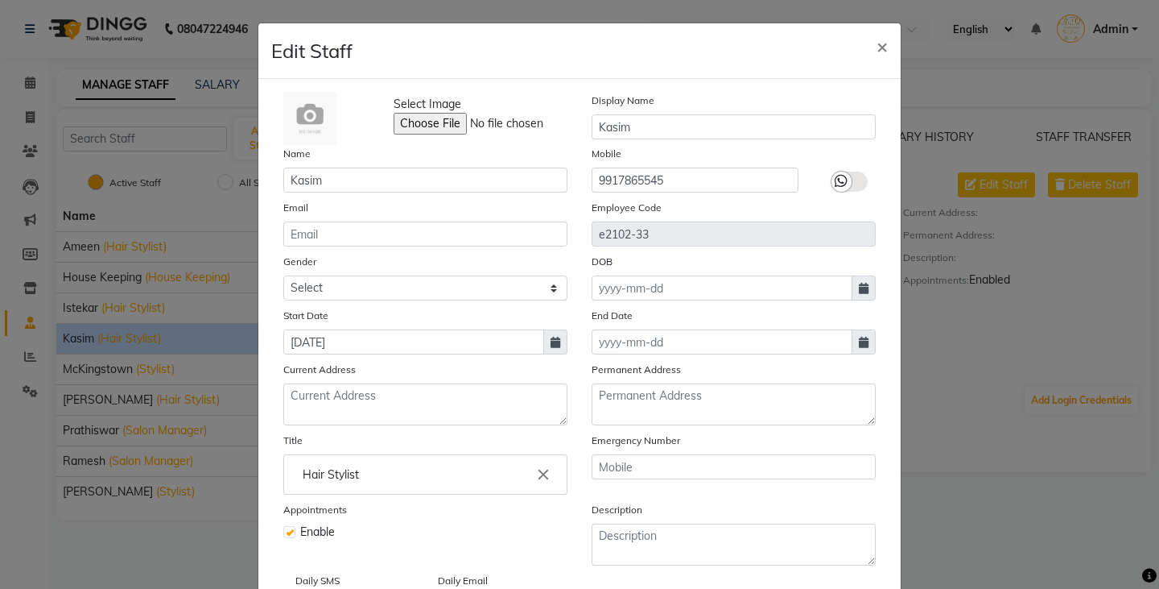
click at [859, 341] on icon at bounding box center [864, 342] width 10 height 11
select select "10"
select select "2025"
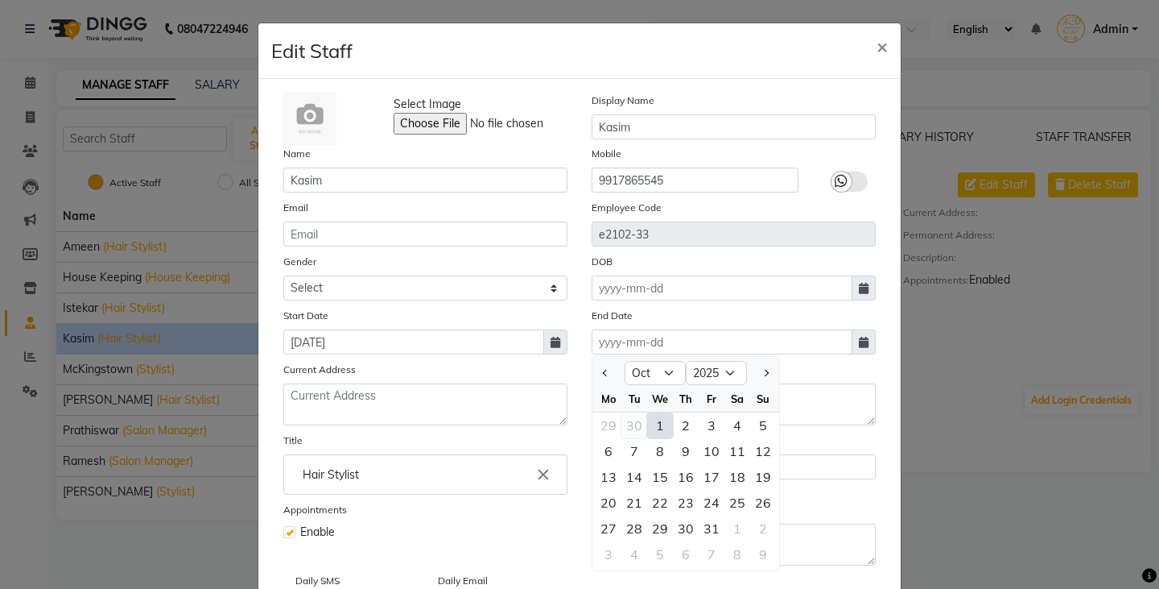
click at [633, 426] on div "30" at bounding box center [635, 425] width 26 height 26
type input "30-09-2025"
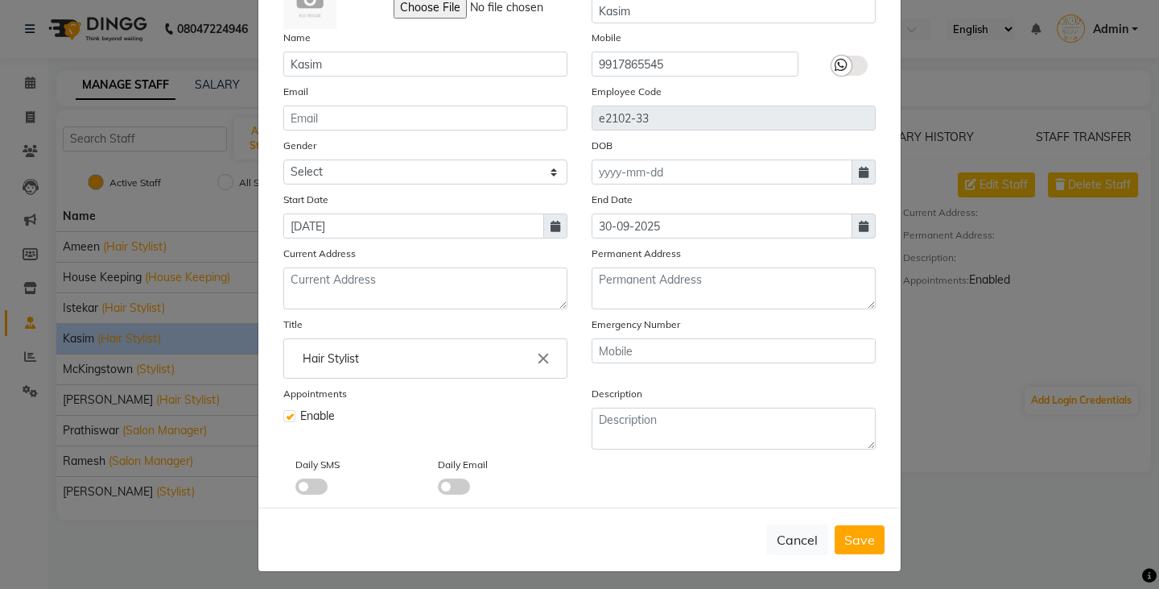
scroll to position [122, 0]
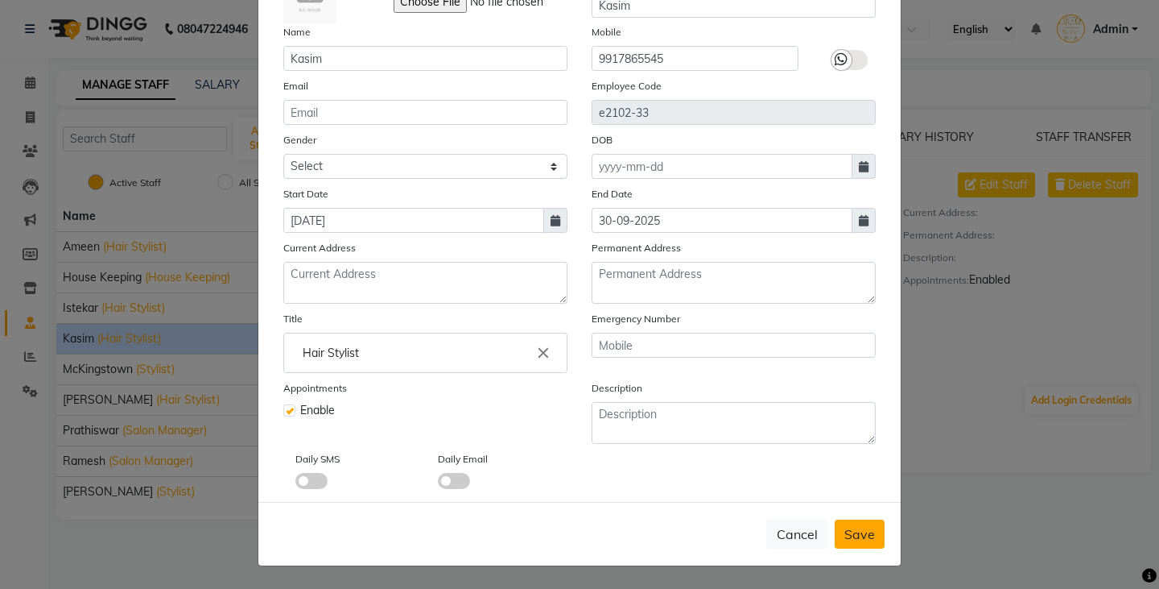
click at [850, 534] on span "Save" at bounding box center [860, 534] width 31 height 16
select select
checkbox input "false"
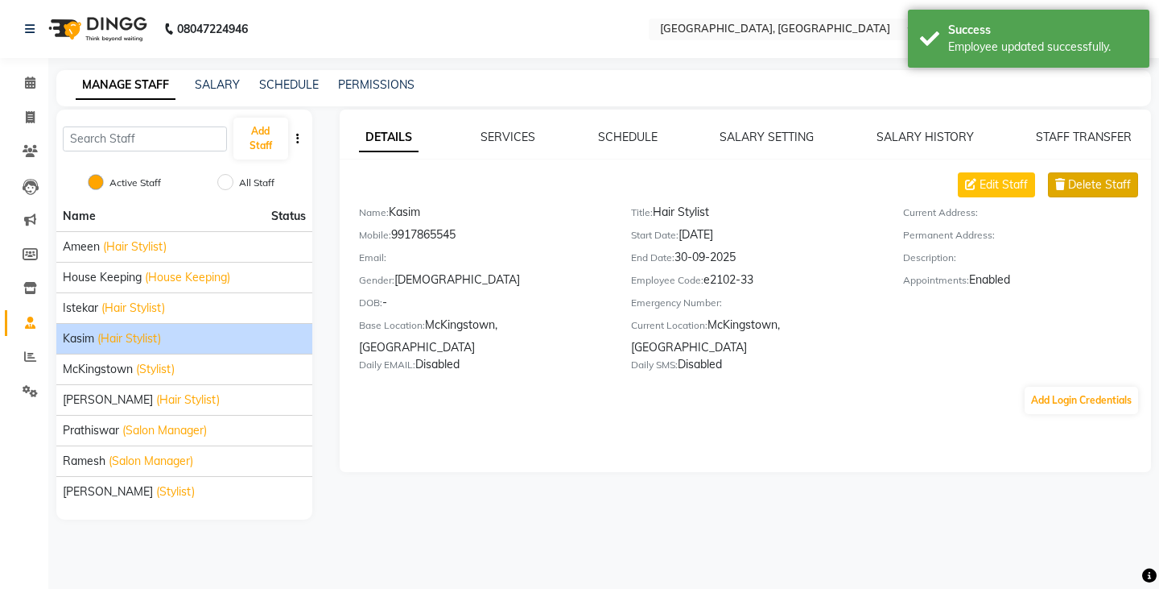
click at [1082, 180] on span "Delete Staff" at bounding box center [1099, 184] width 63 height 17
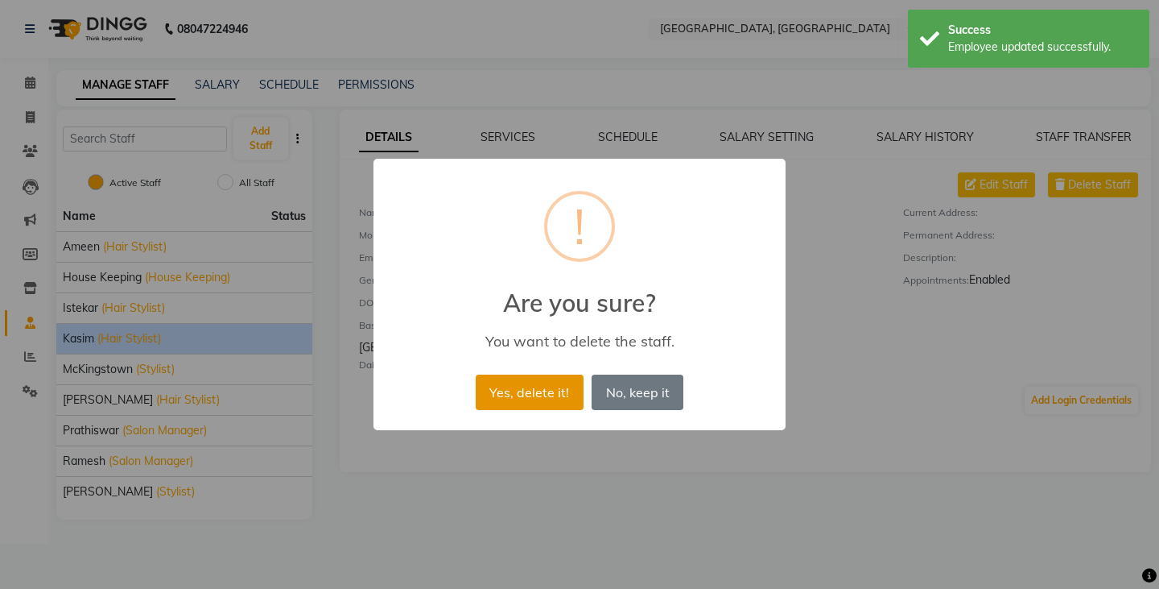
click at [557, 401] on button "Yes, delete it!" at bounding box center [530, 391] width 108 height 35
